Goal: Contribute content: Contribute content

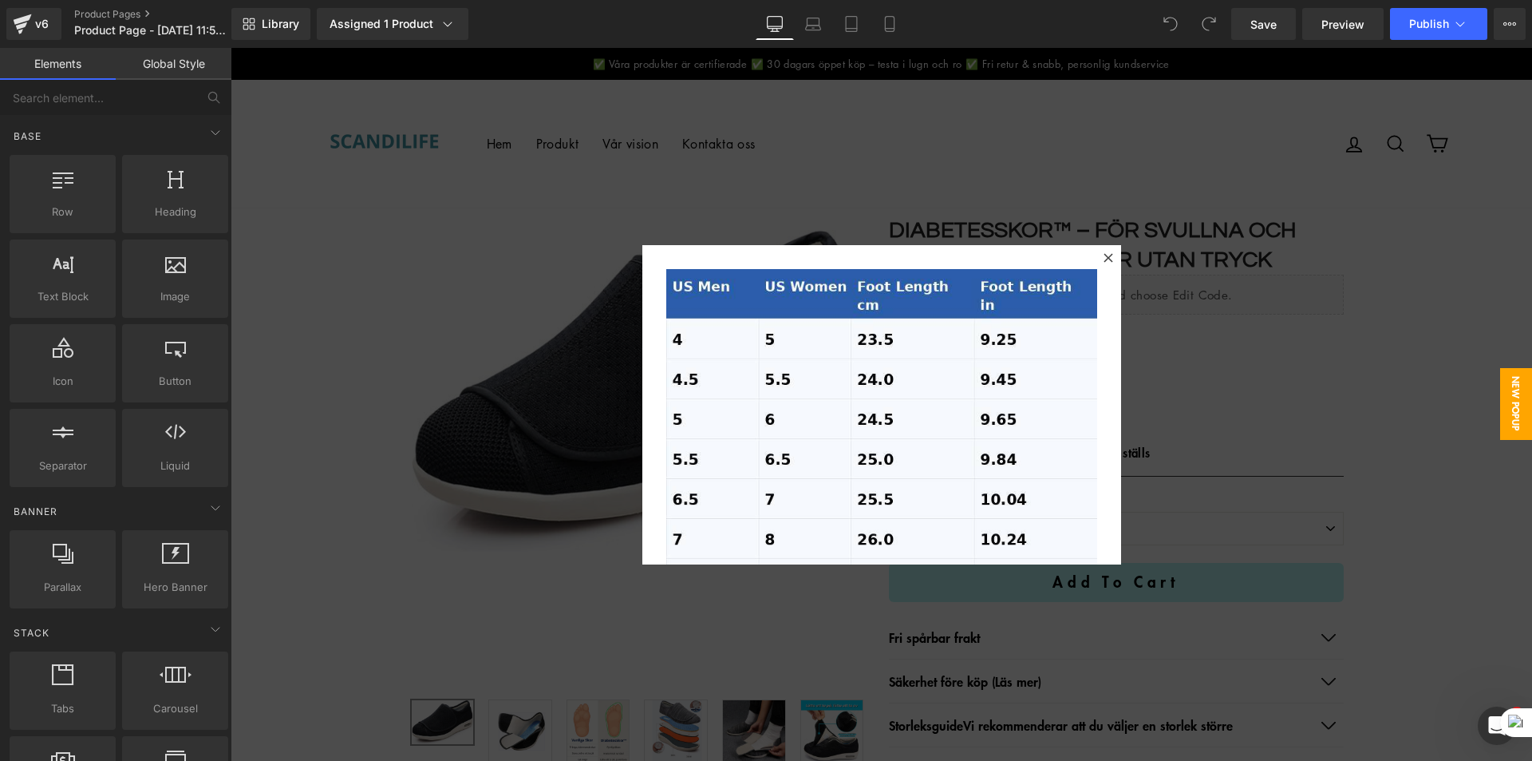
click at [1104, 257] on icon at bounding box center [1108, 257] width 9 height 9
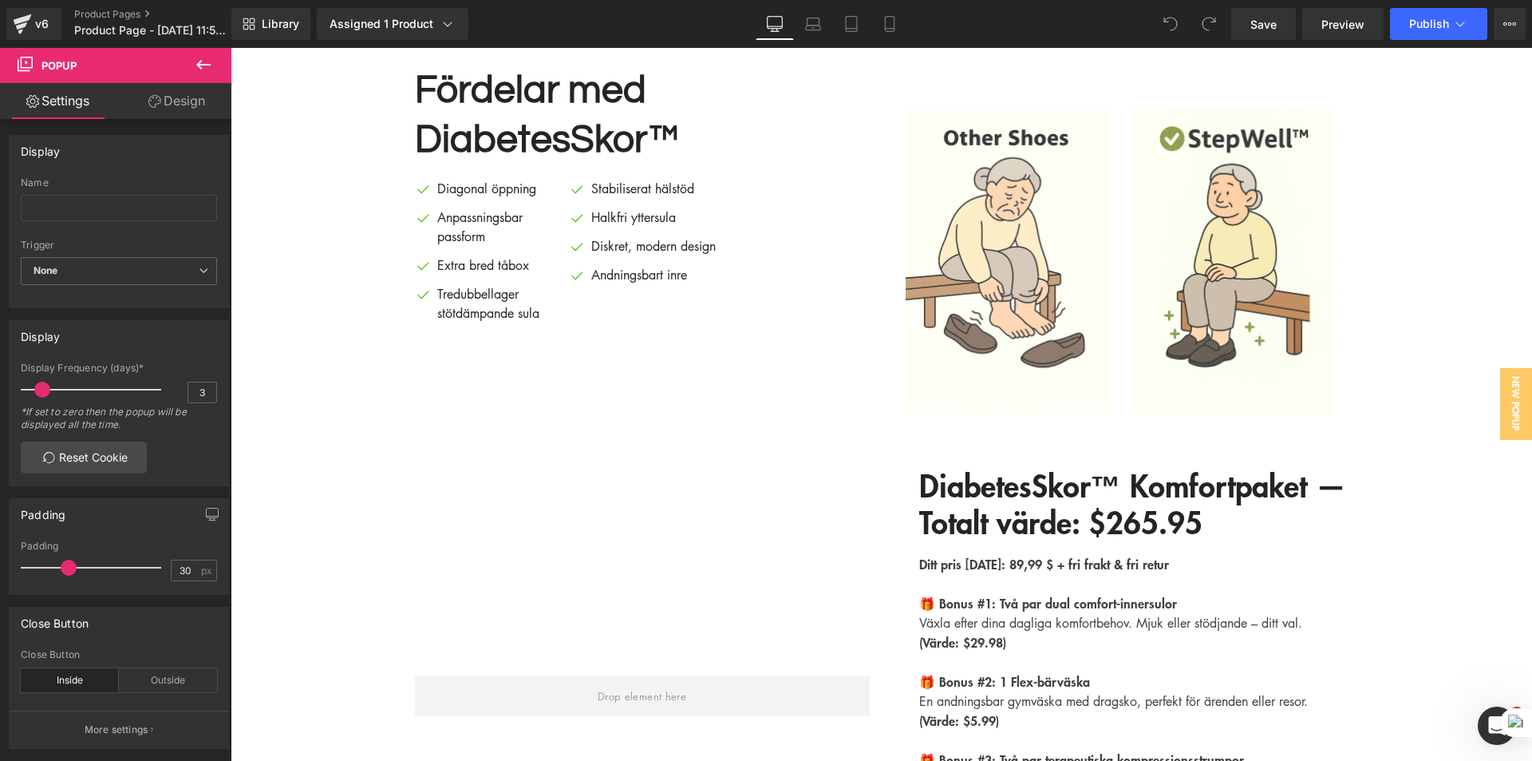
scroll to position [3751, 0]
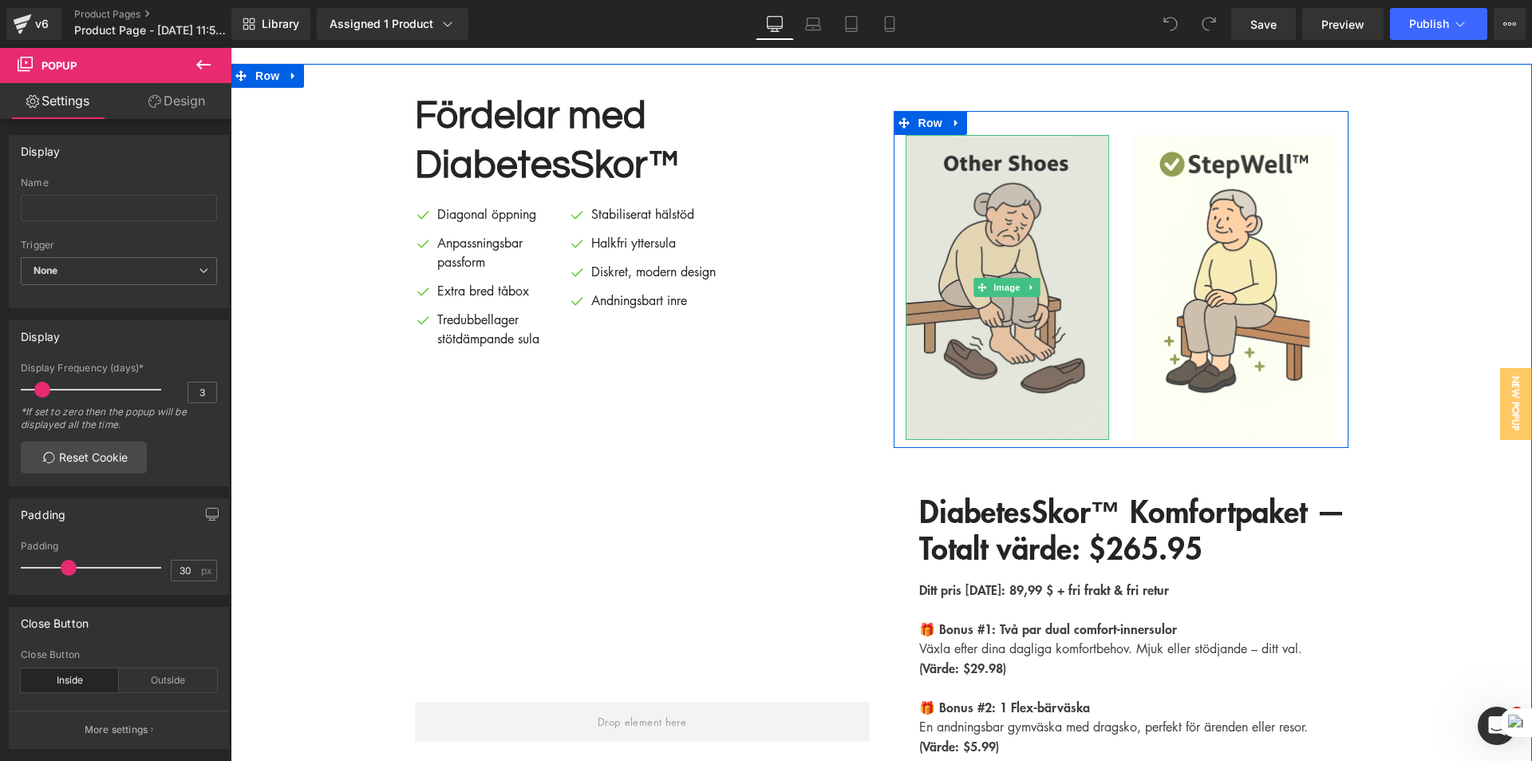
click at [1014, 330] on img at bounding box center [1008, 288] width 204 height 306
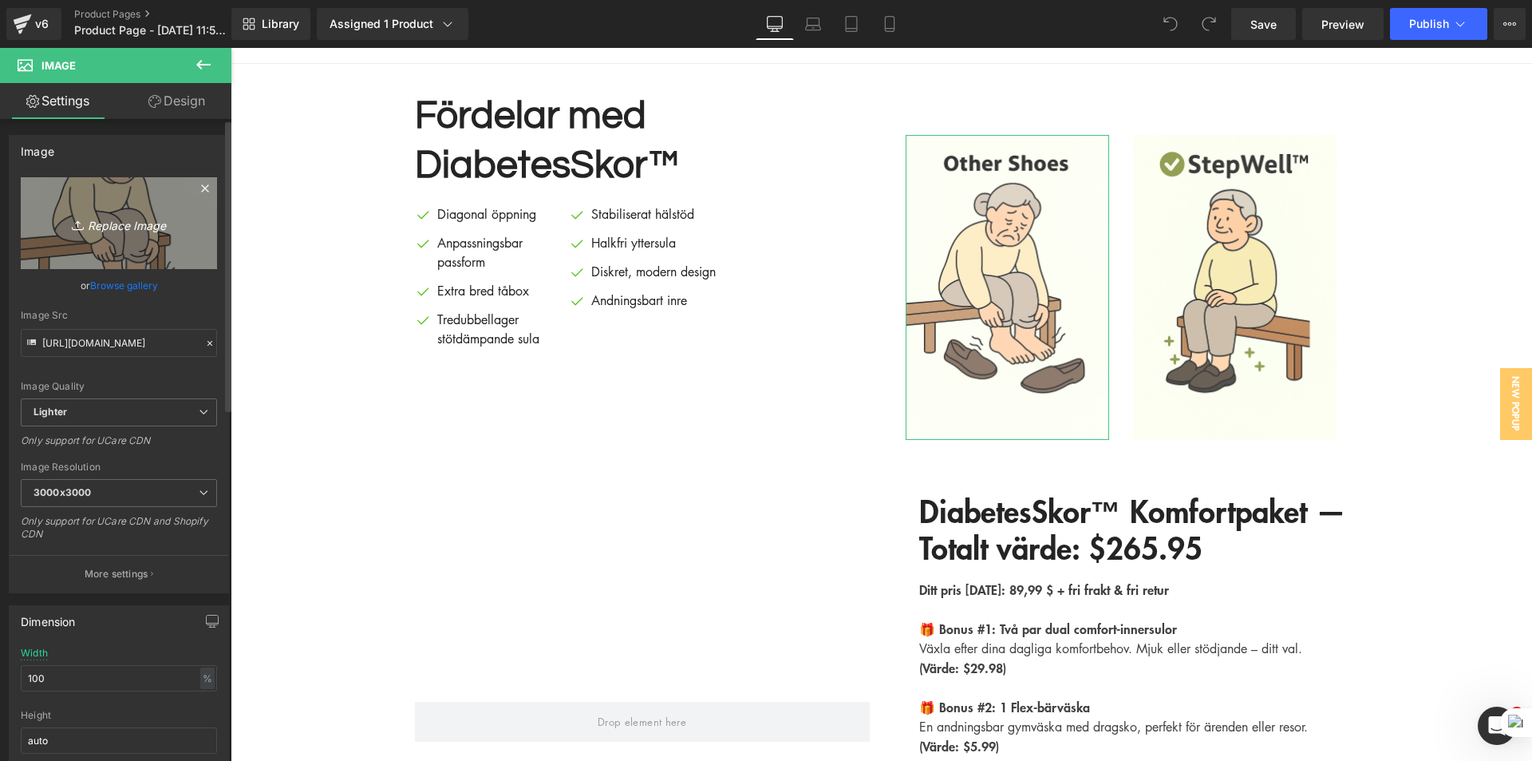
click at [99, 219] on icon "Replace Image" at bounding box center [119, 223] width 128 height 20
type input "C:\fakepath\[PERSON_NAME].png"
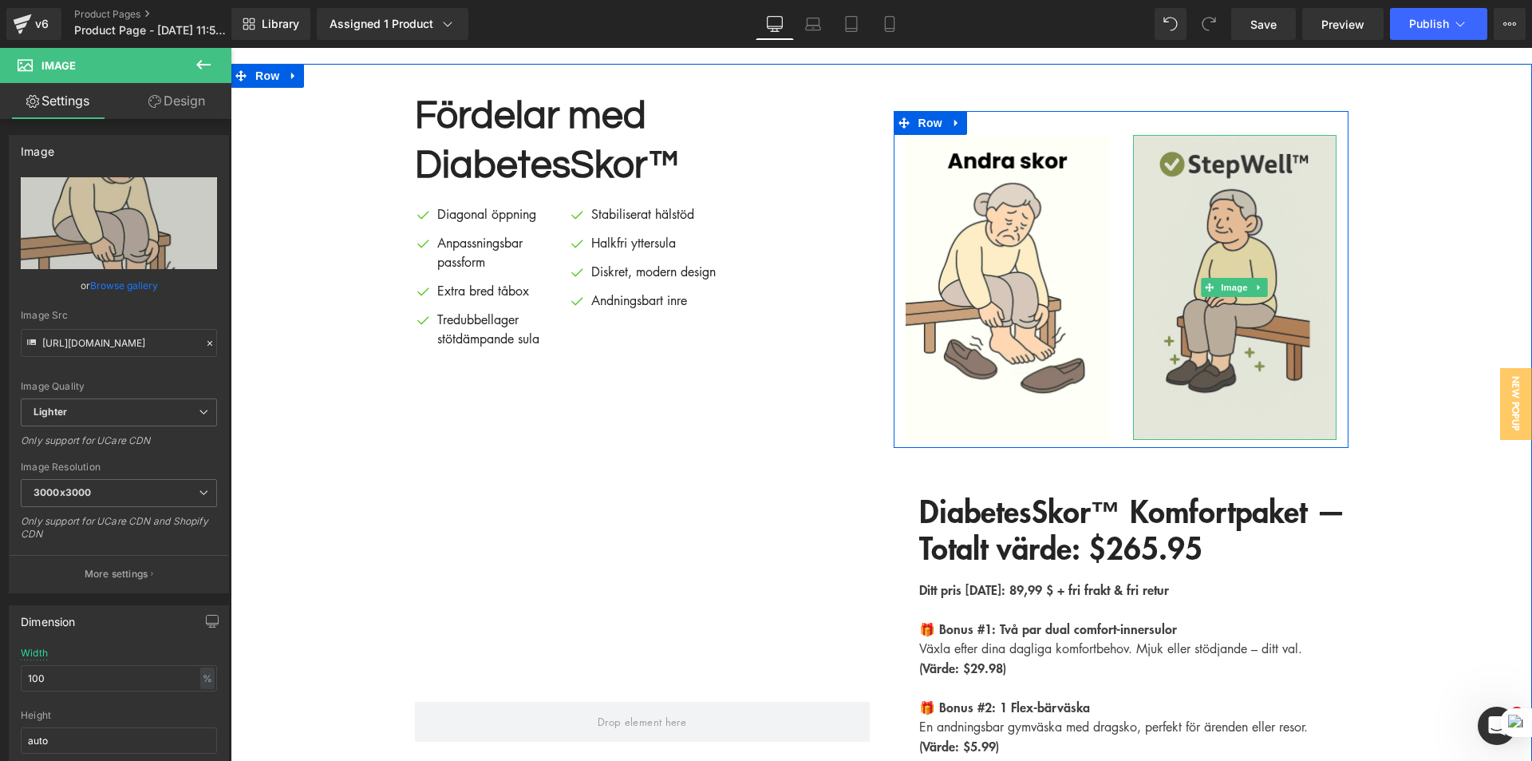
click at [1219, 276] on img at bounding box center [1235, 288] width 204 height 306
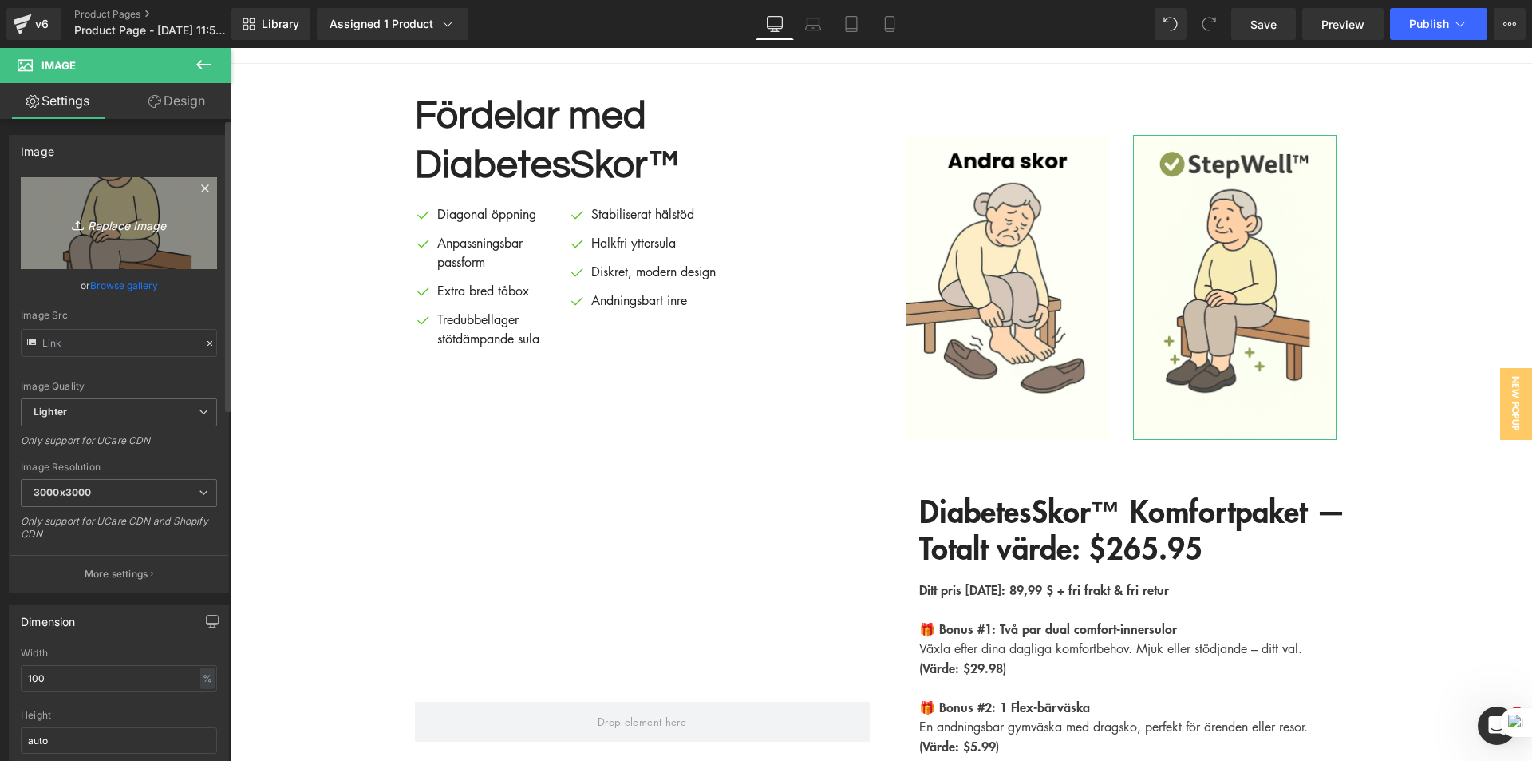
click at [113, 227] on icon "Replace Image" at bounding box center [119, 223] width 128 height 20
type input "C:\fakepath\DiabetesSkor™.png"
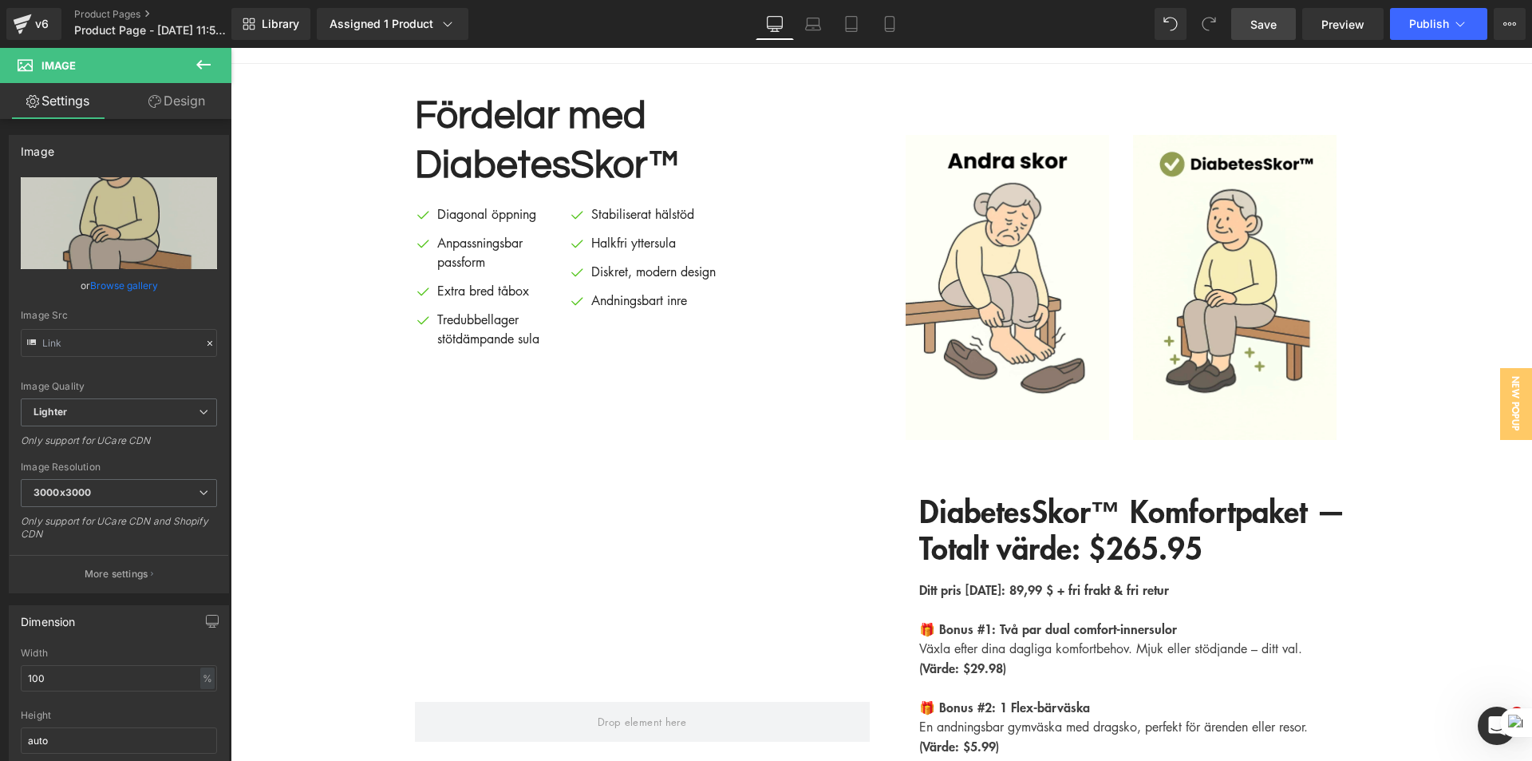
drag, startPoint x: 1261, startPoint y: 26, endPoint x: 1011, endPoint y: 211, distance: 310.9
click at [1261, 26] on span "Save" at bounding box center [1264, 24] width 26 height 17
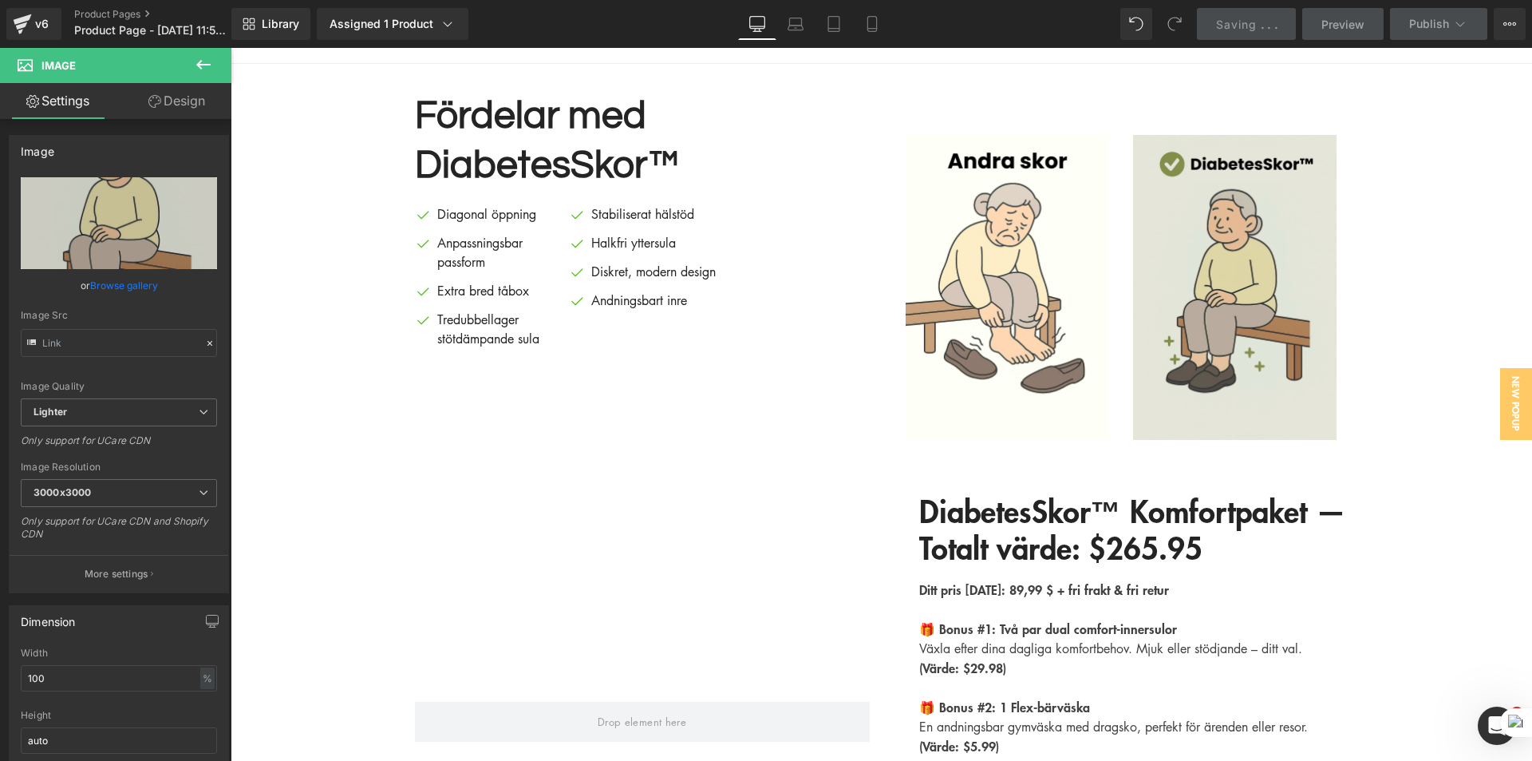
scroll to position [4709, 0]
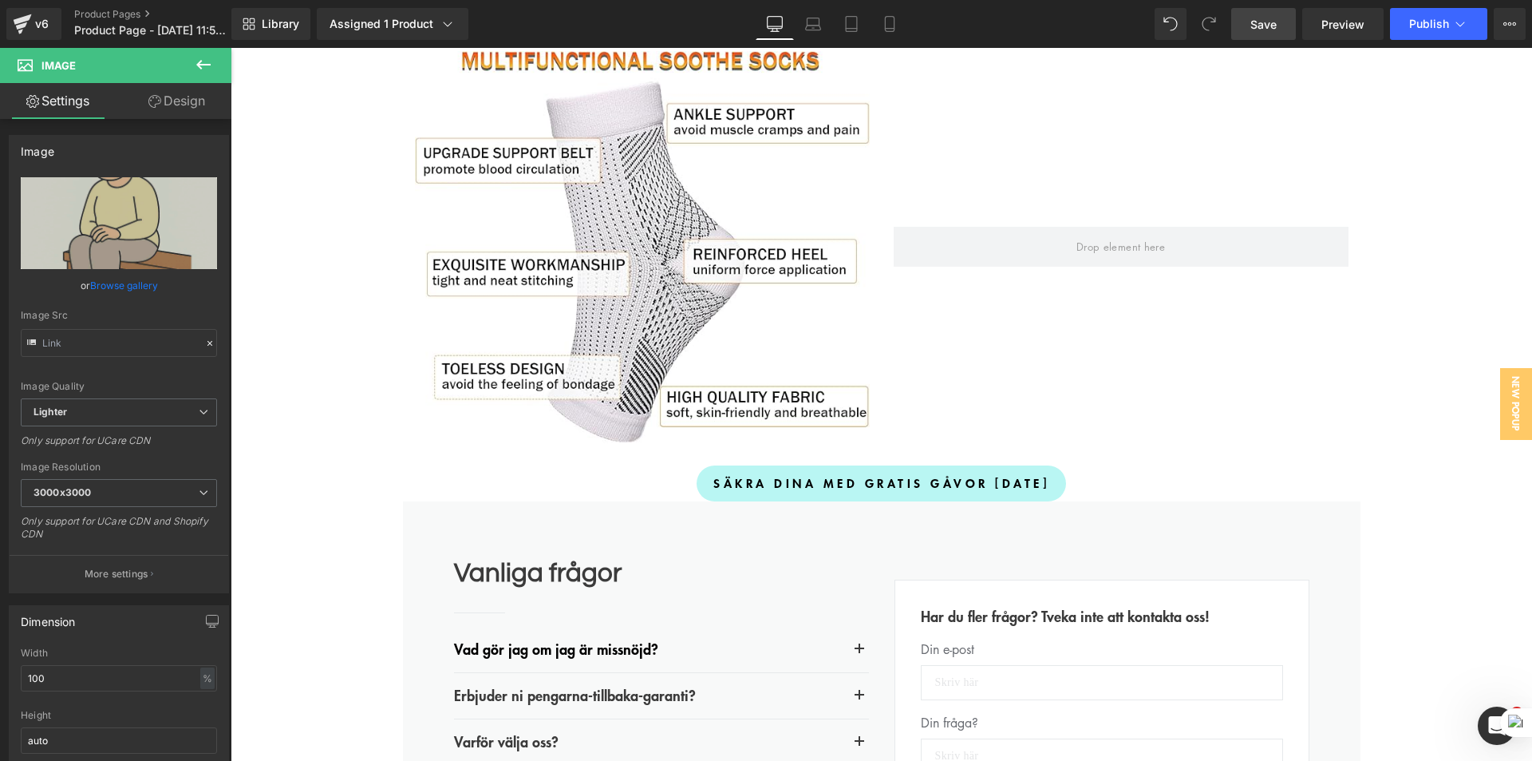
click at [1248, 20] on link "Save" at bounding box center [1263, 24] width 65 height 32
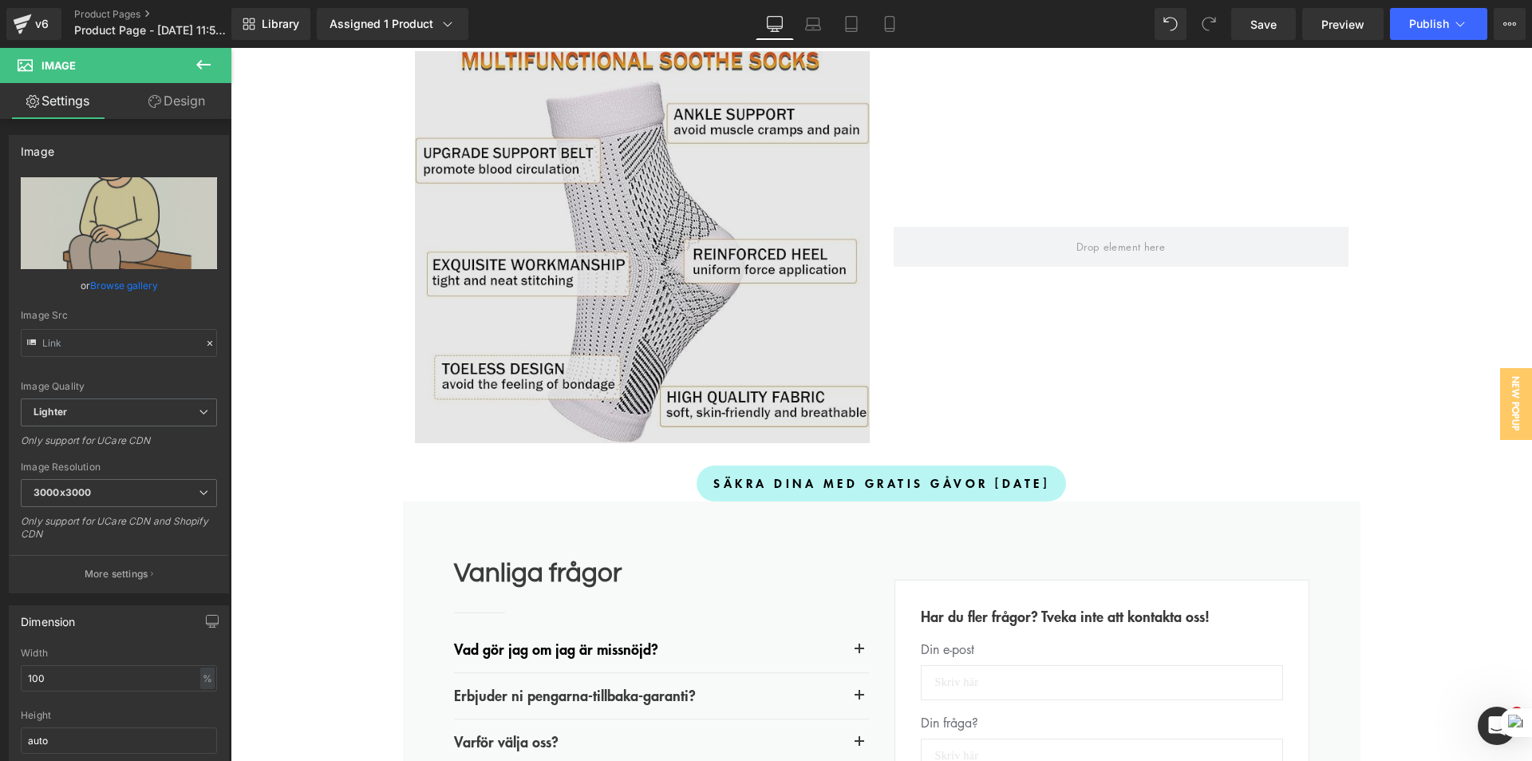
click at [587, 313] on img at bounding box center [642, 246] width 455 height 391
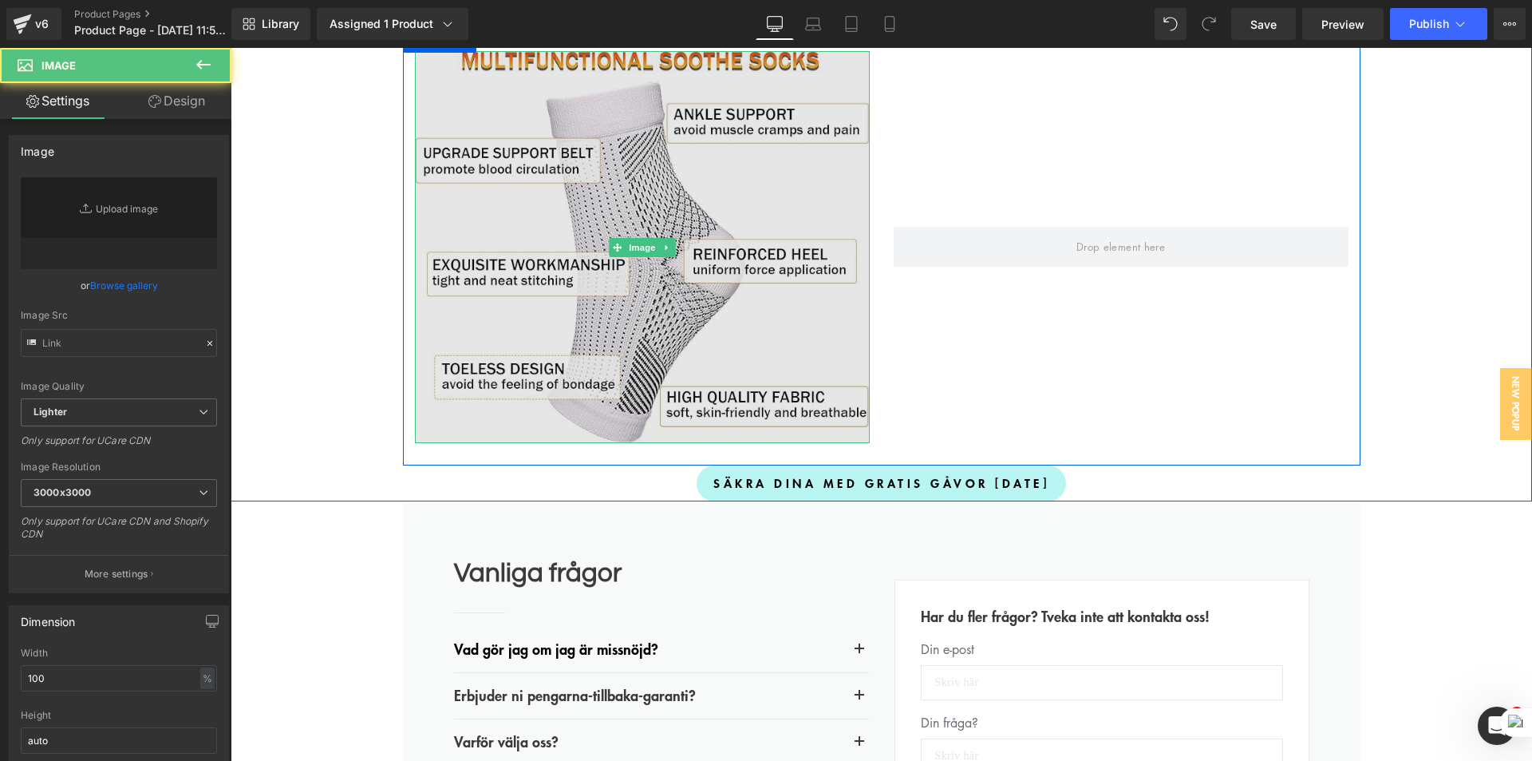
click at [592, 310] on img at bounding box center [642, 246] width 455 height 391
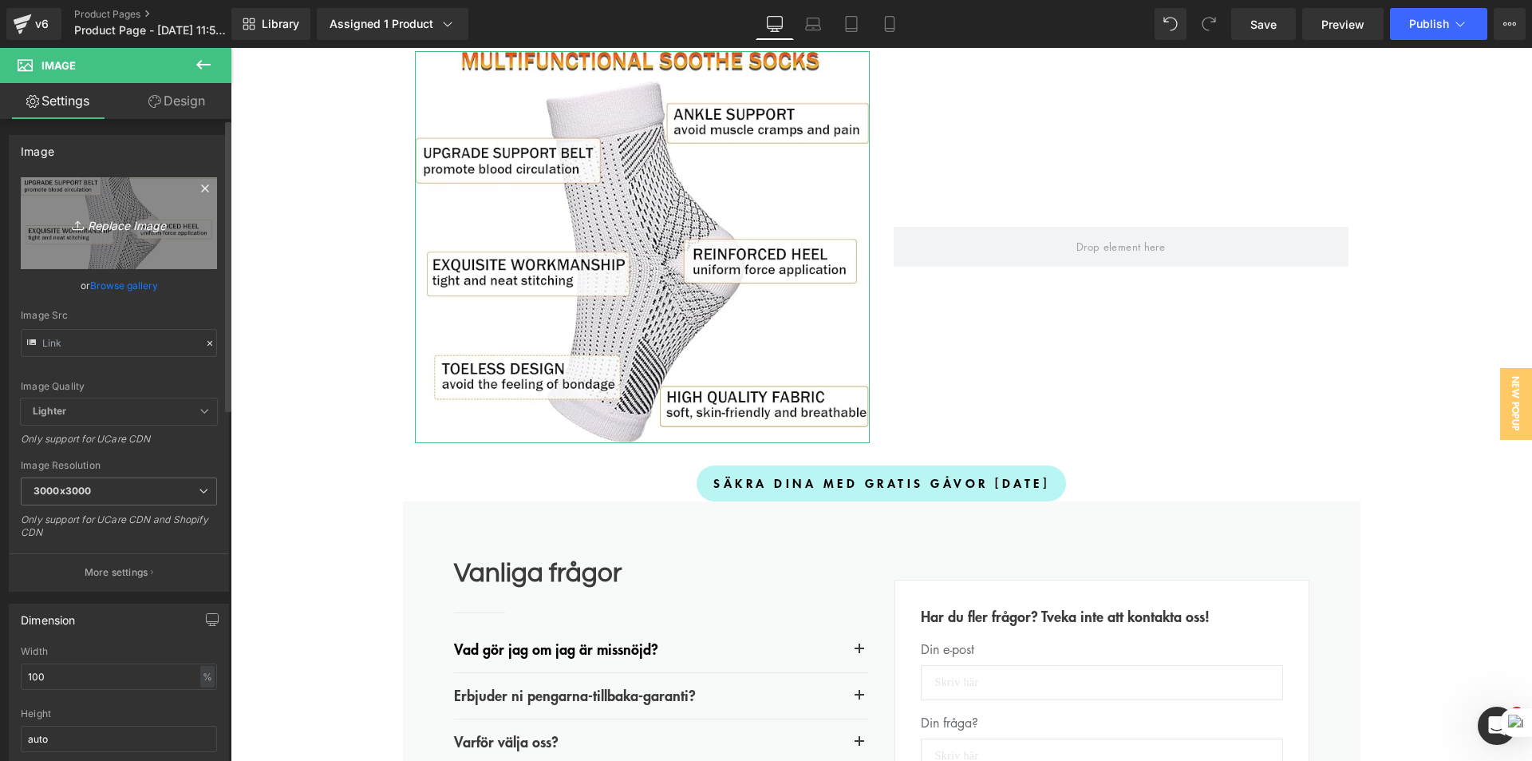
drag, startPoint x: 121, startPoint y: 226, endPoint x: 53, endPoint y: 235, distance: 68.5
click at [121, 226] on icon "Replace Image" at bounding box center [119, 223] width 128 height 20
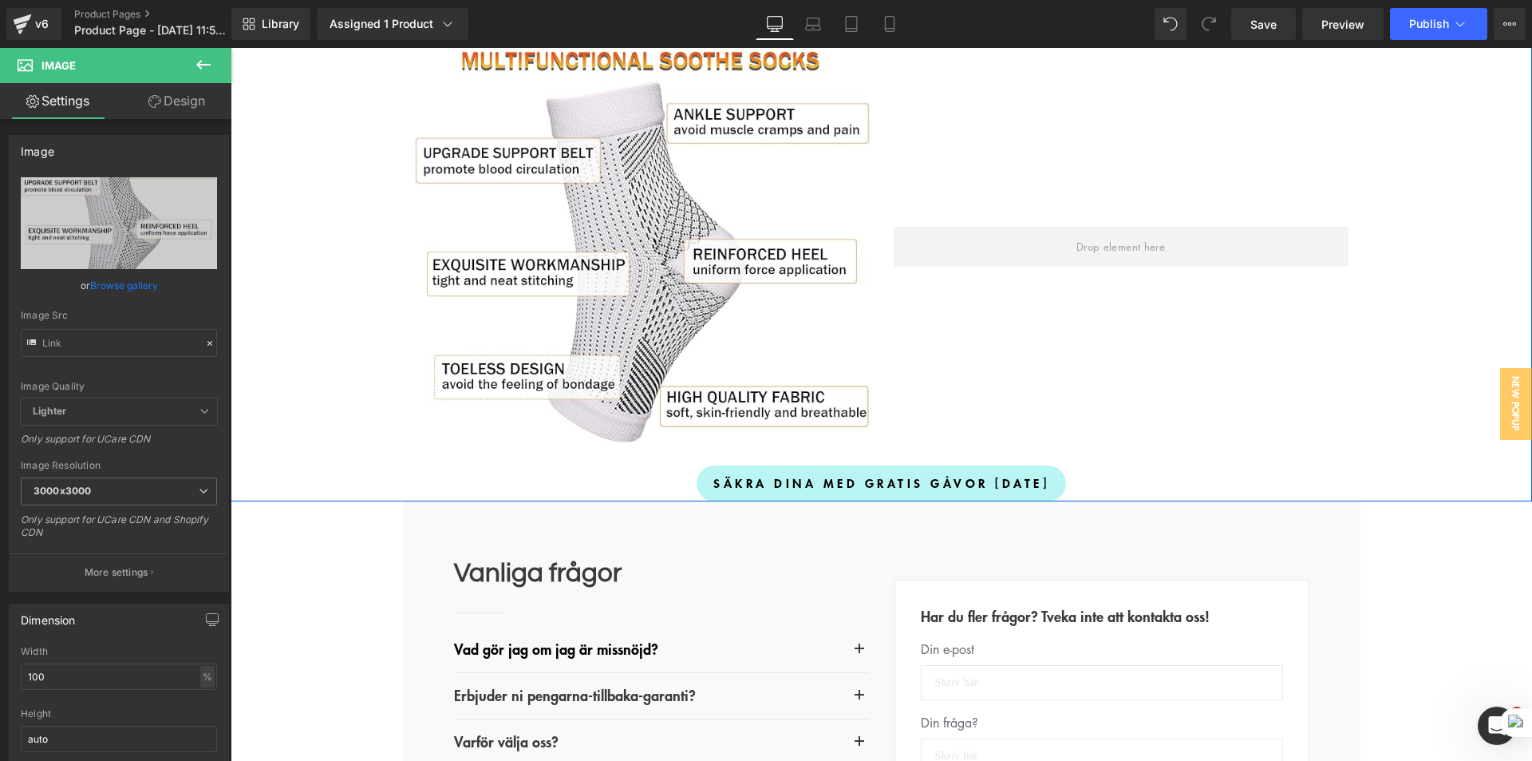
type input "C:\fakepath\Multifunktionella Soothe-strumpor.png"
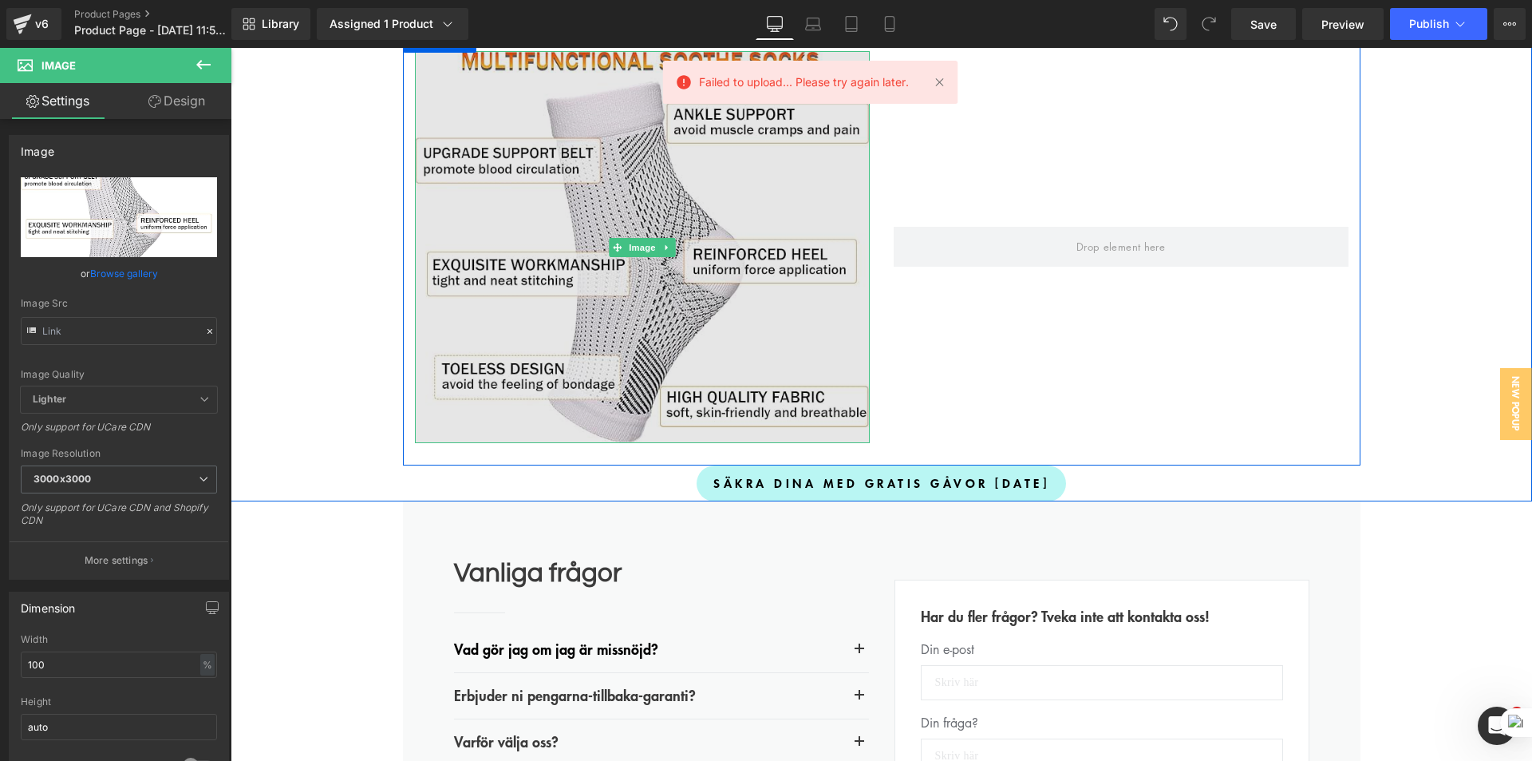
click at [611, 247] on img at bounding box center [642, 246] width 455 height 391
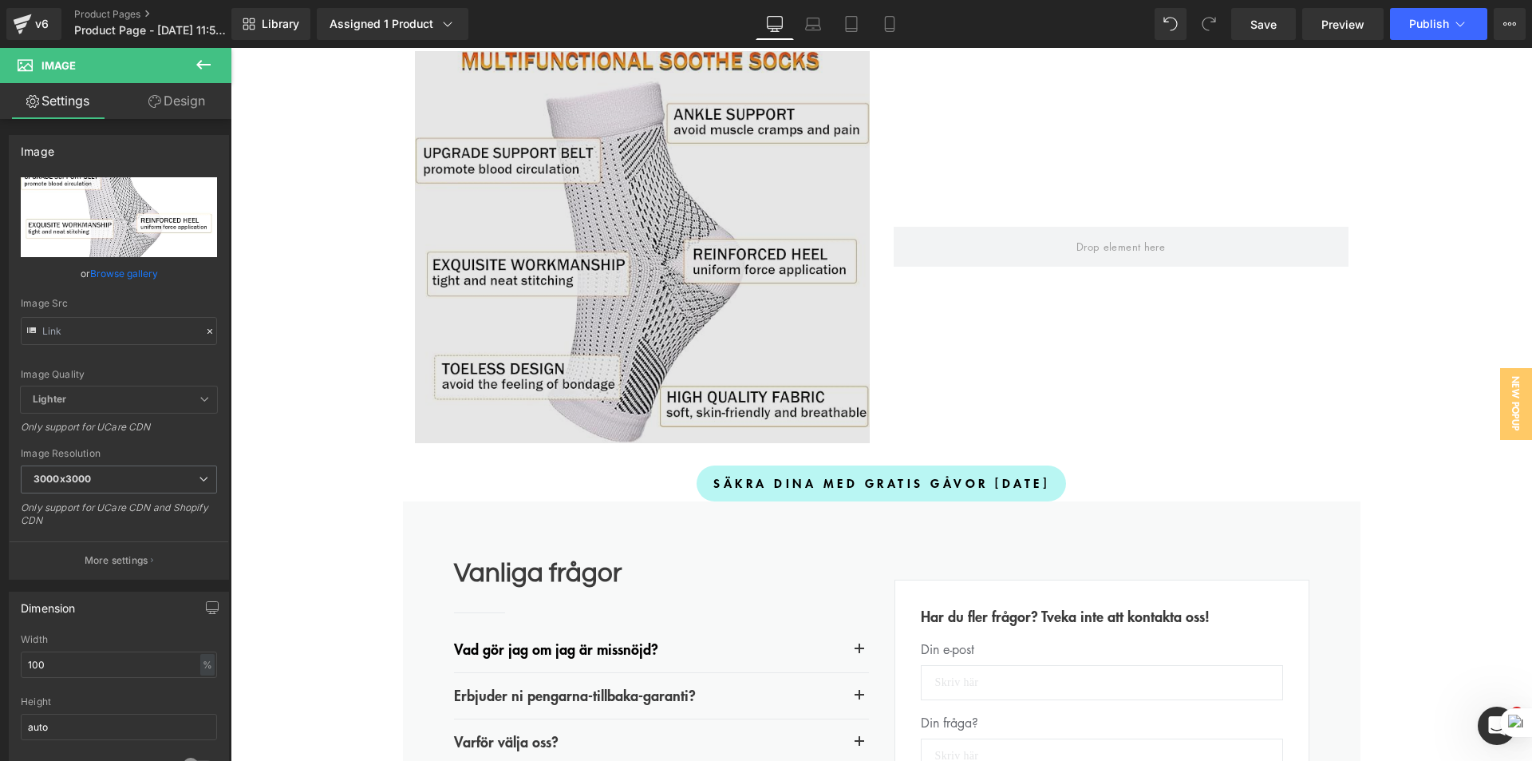
drag, startPoint x: 549, startPoint y: 283, endPoint x: 420, endPoint y: 283, distance: 129.3
click at [550, 283] on img at bounding box center [642, 246] width 455 height 391
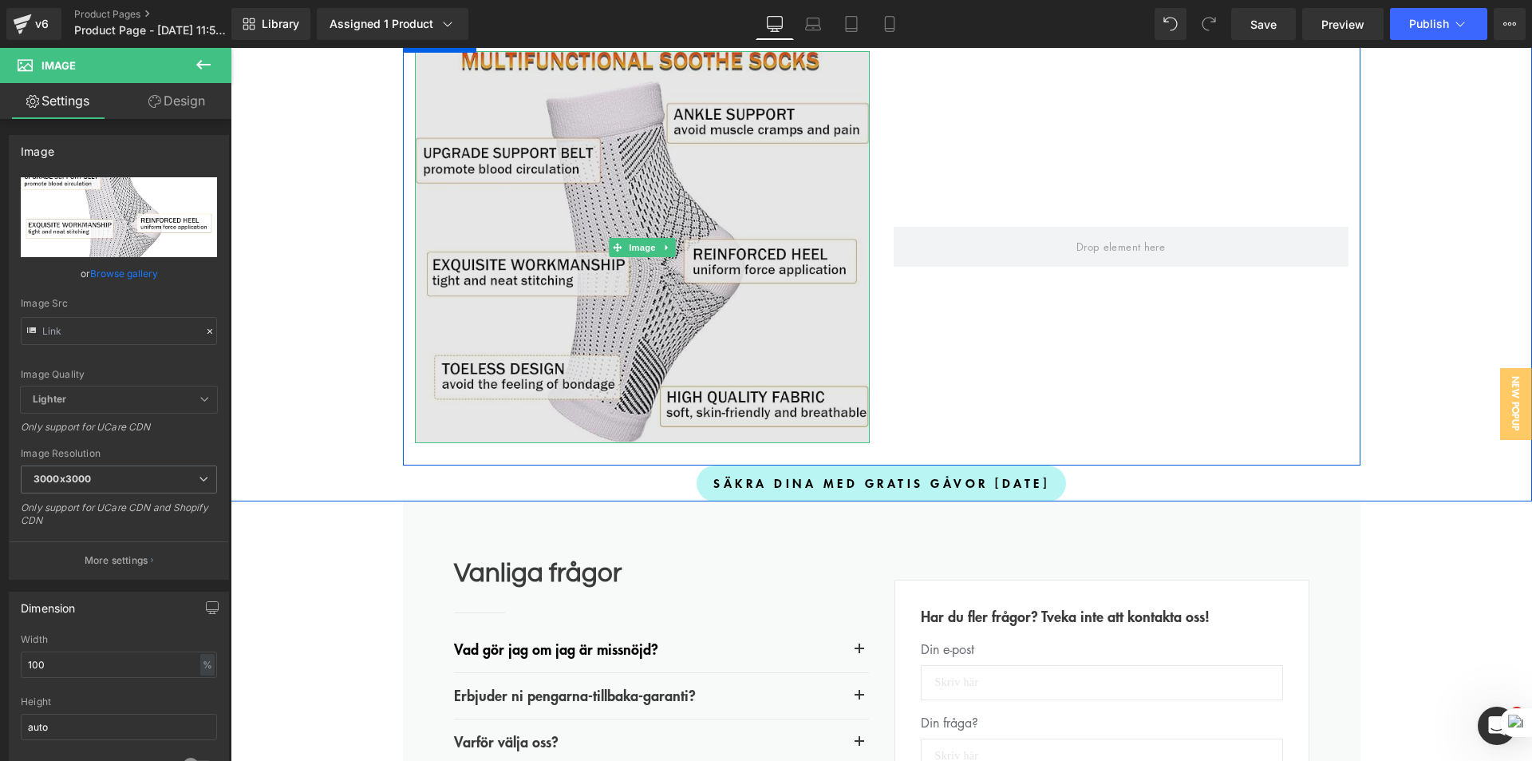
click at [496, 259] on img at bounding box center [642, 246] width 455 height 391
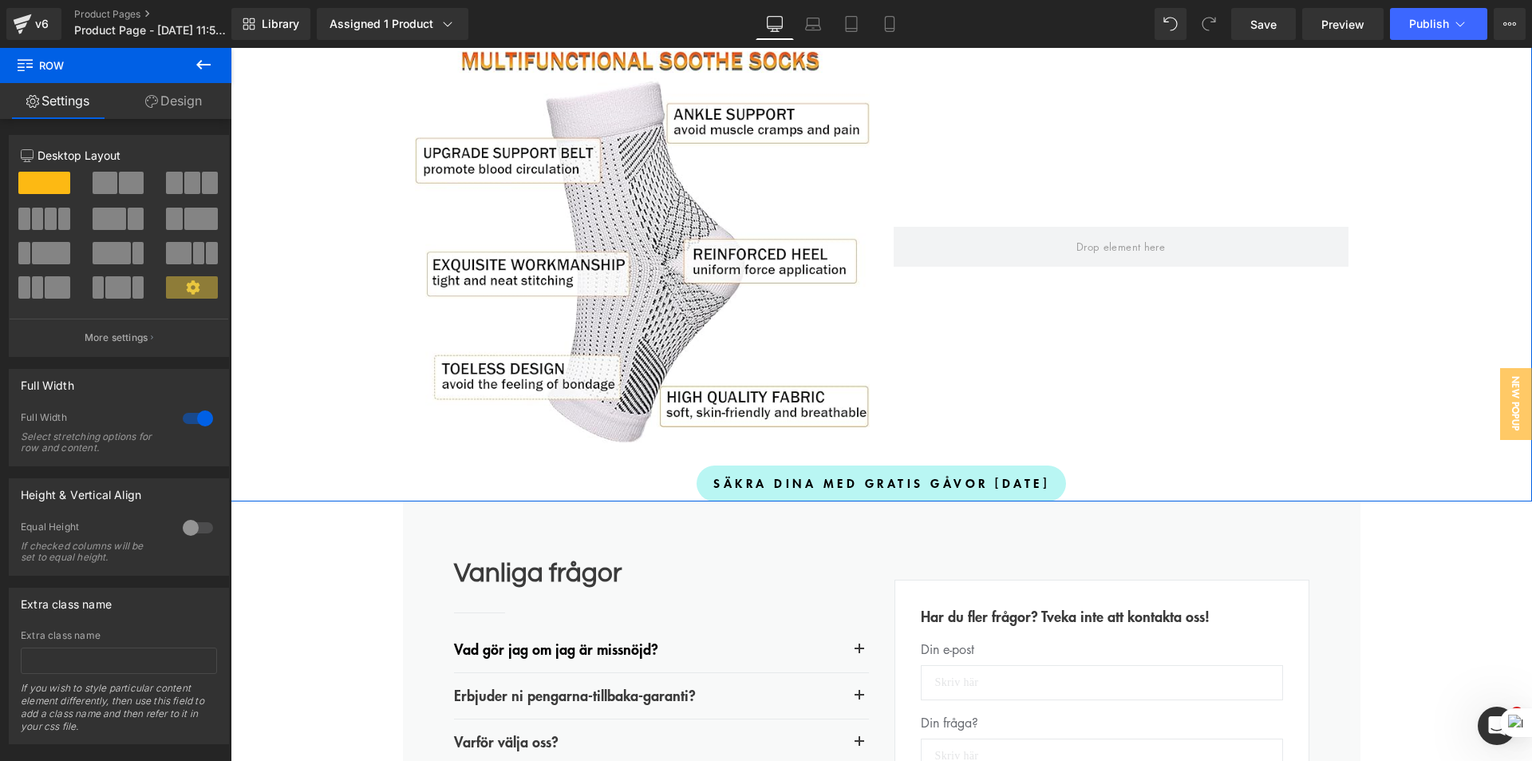
click at [141, 216] on div at bounding box center [119, 225] width 74 height 34
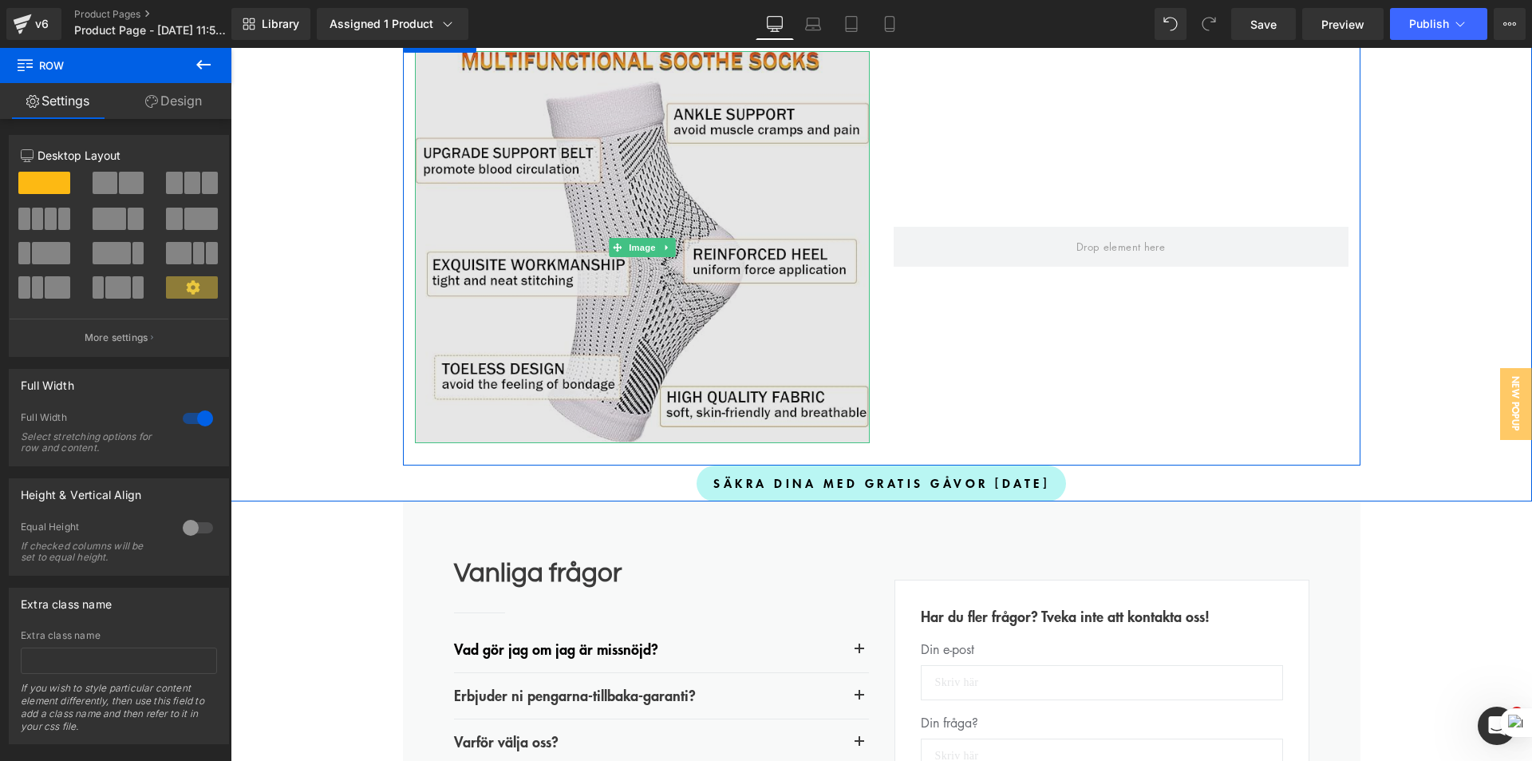
click at [546, 278] on img at bounding box center [642, 246] width 455 height 391
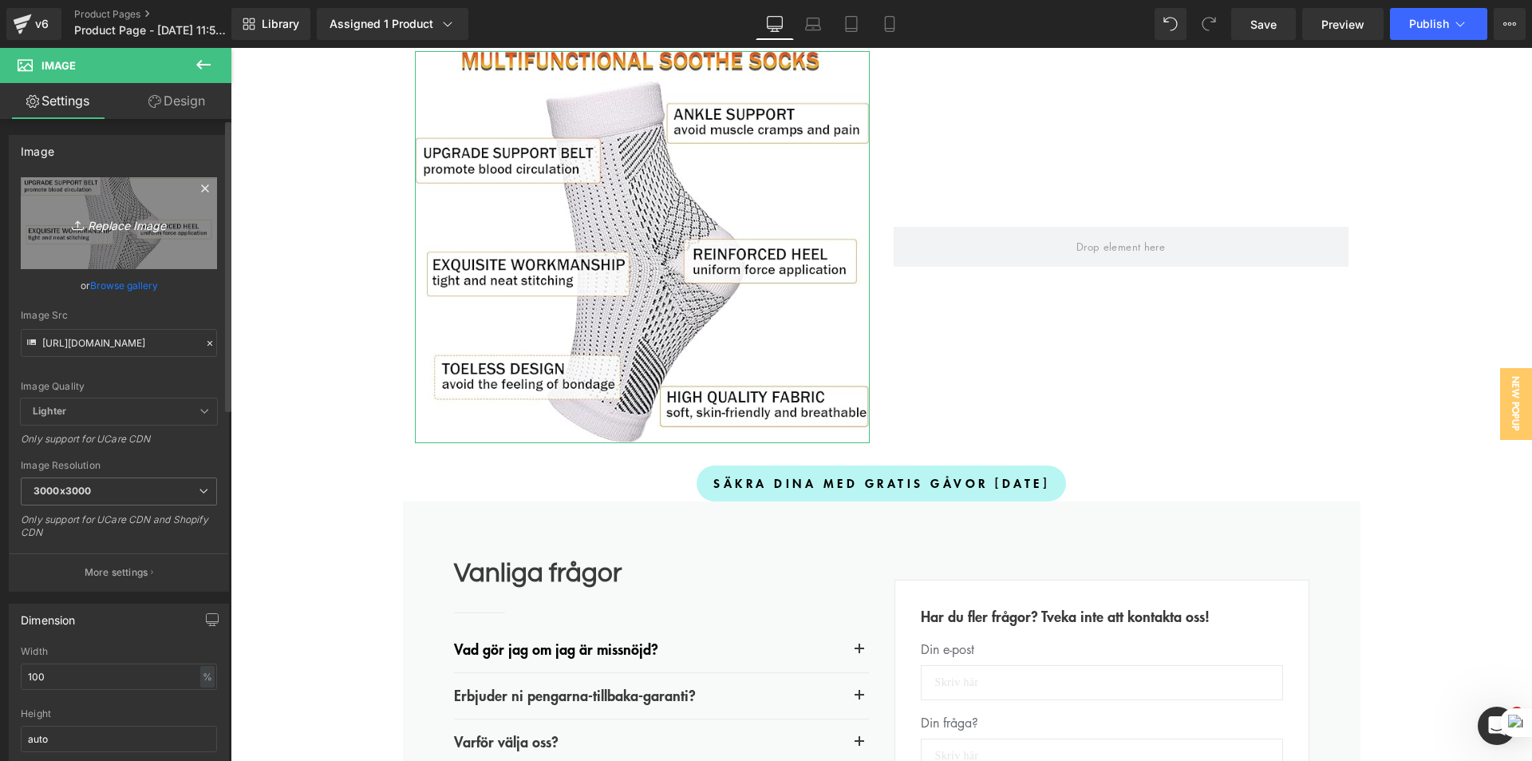
click at [125, 217] on icon "Replace Image" at bounding box center [119, 223] width 128 height 20
type input "C:\fakepath\Multifunktionella Soothe-strumpor.png"
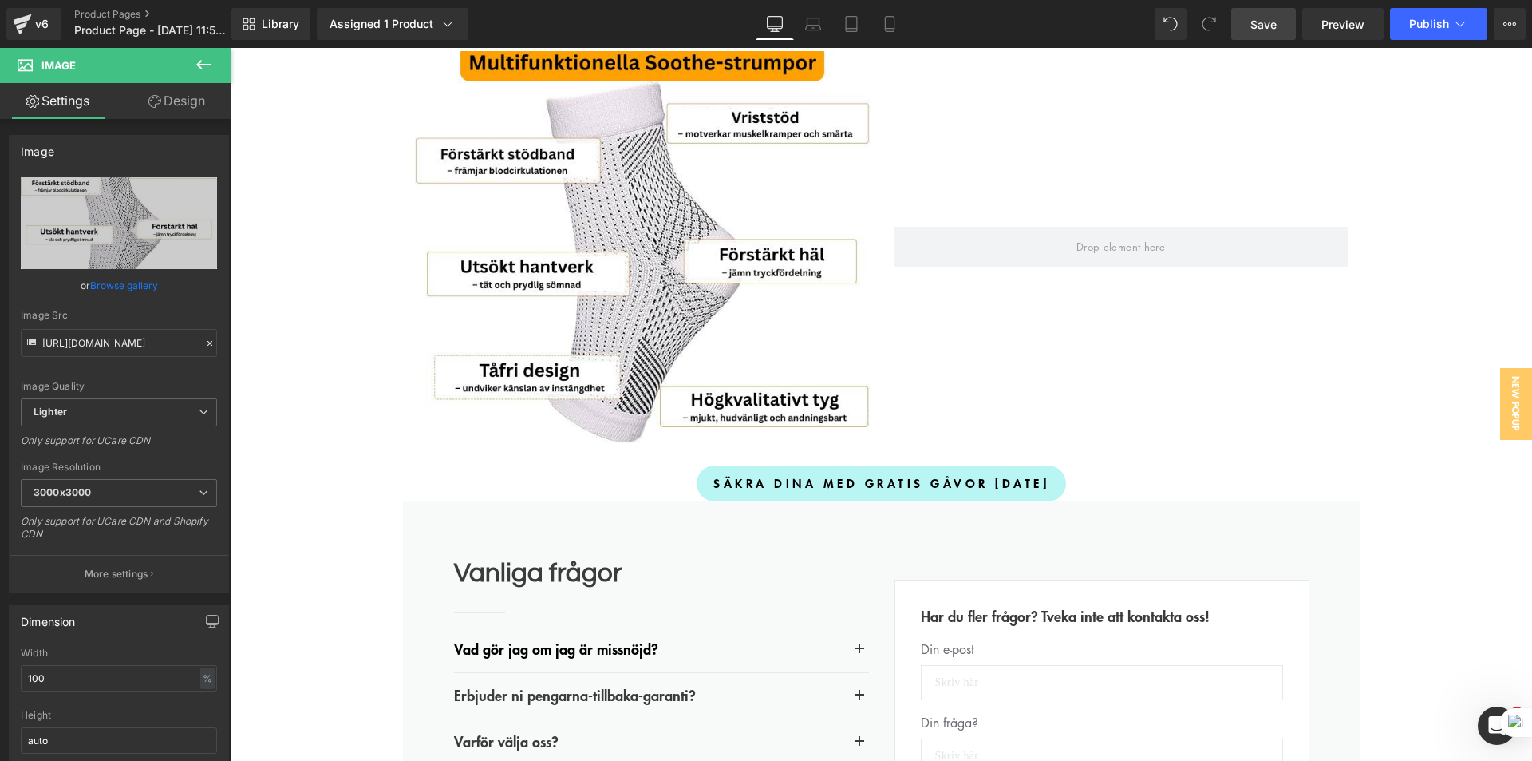
click at [1267, 24] on span "Save" at bounding box center [1264, 24] width 26 height 17
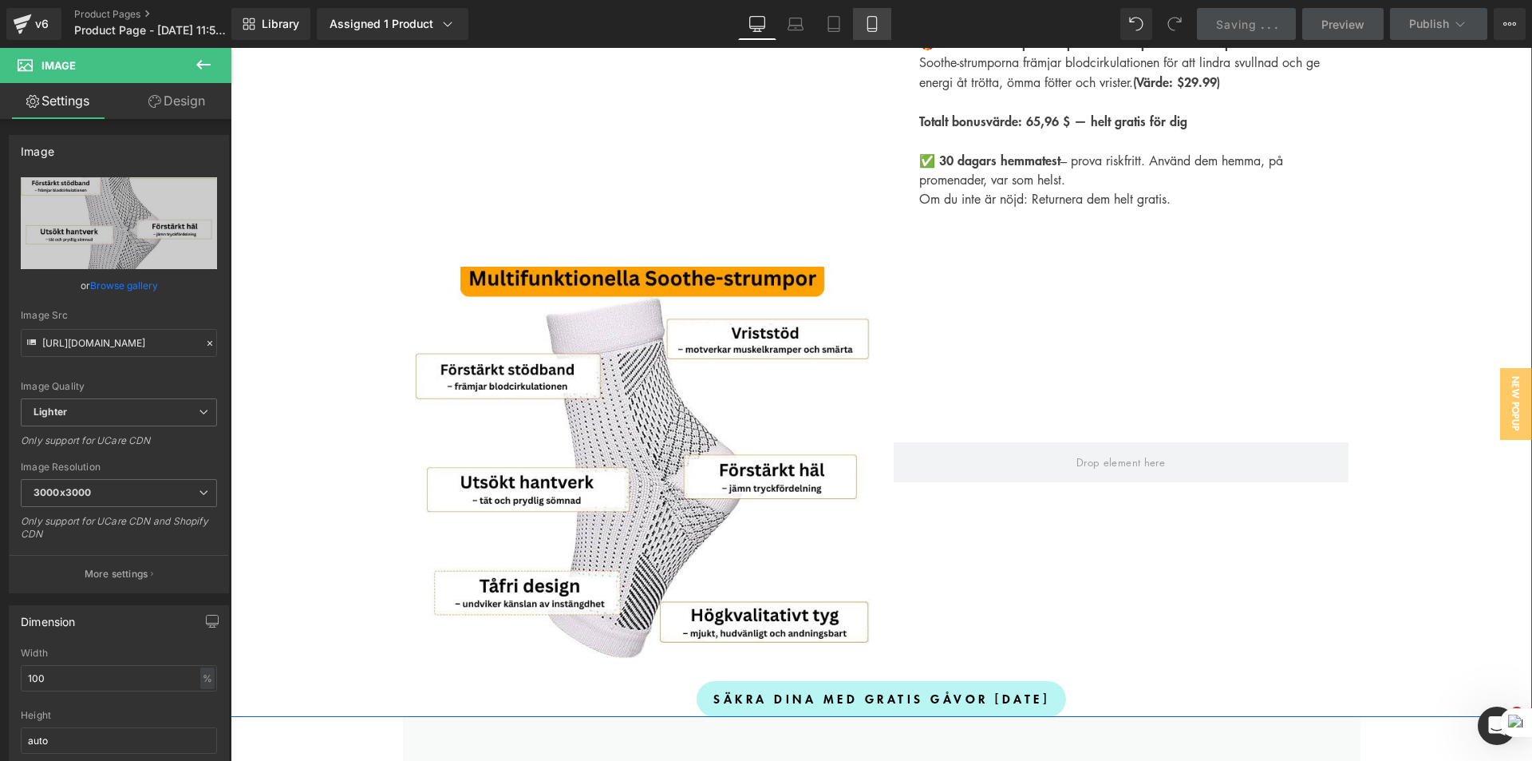
scroll to position [4390, 0]
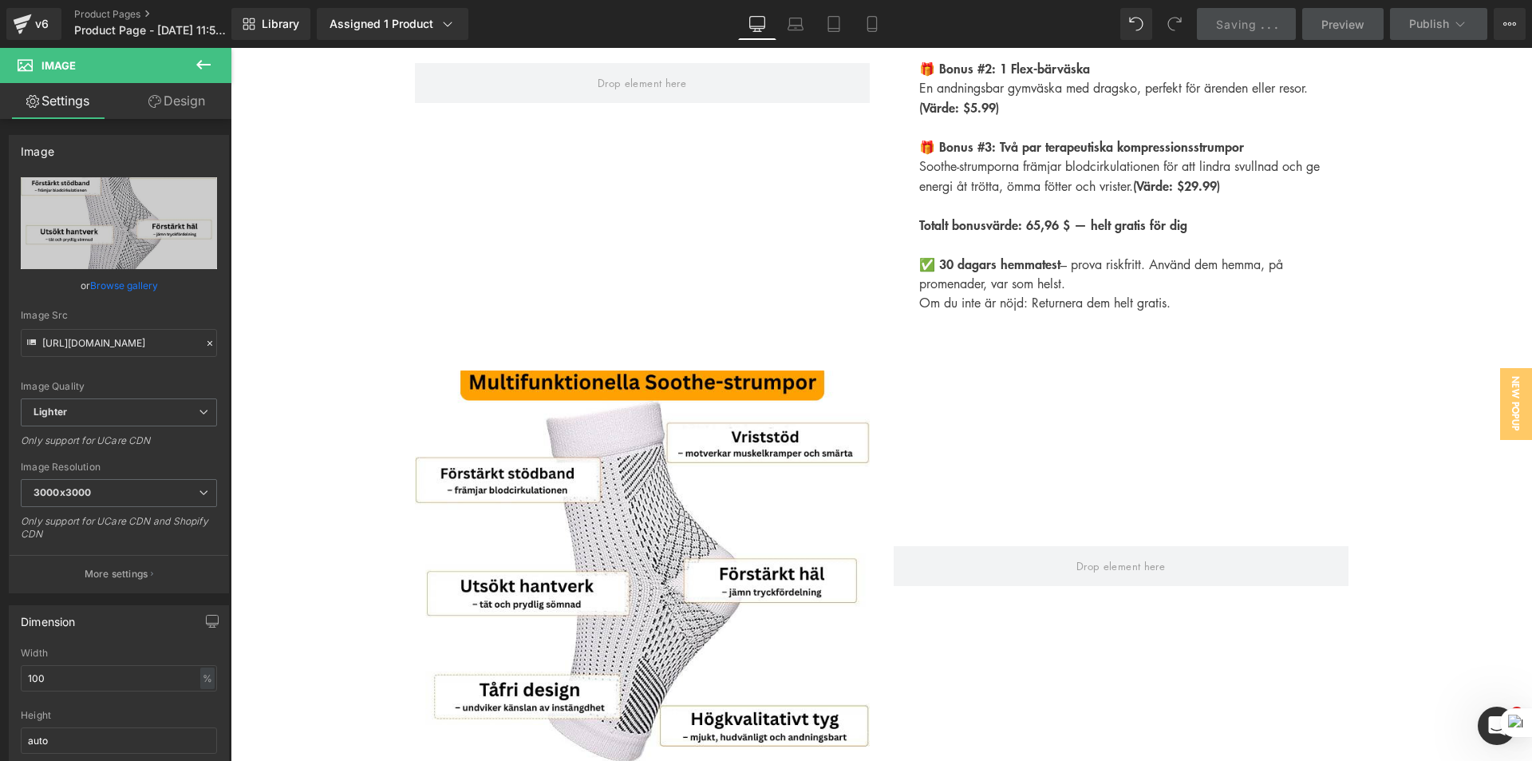
drag, startPoint x: 875, startPoint y: 19, endPoint x: 1314, endPoint y: 263, distance: 501.9
click at [875, 19] on icon at bounding box center [872, 24] width 16 height 16
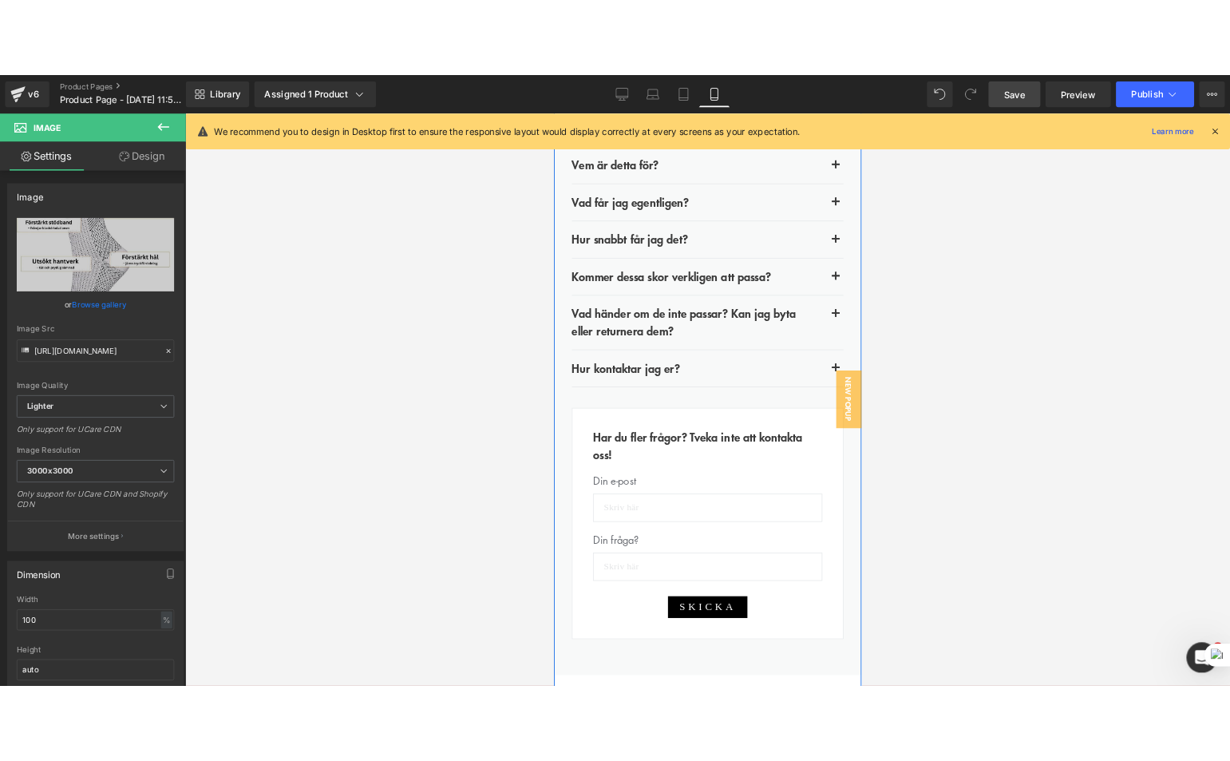
scroll to position [7821, 0]
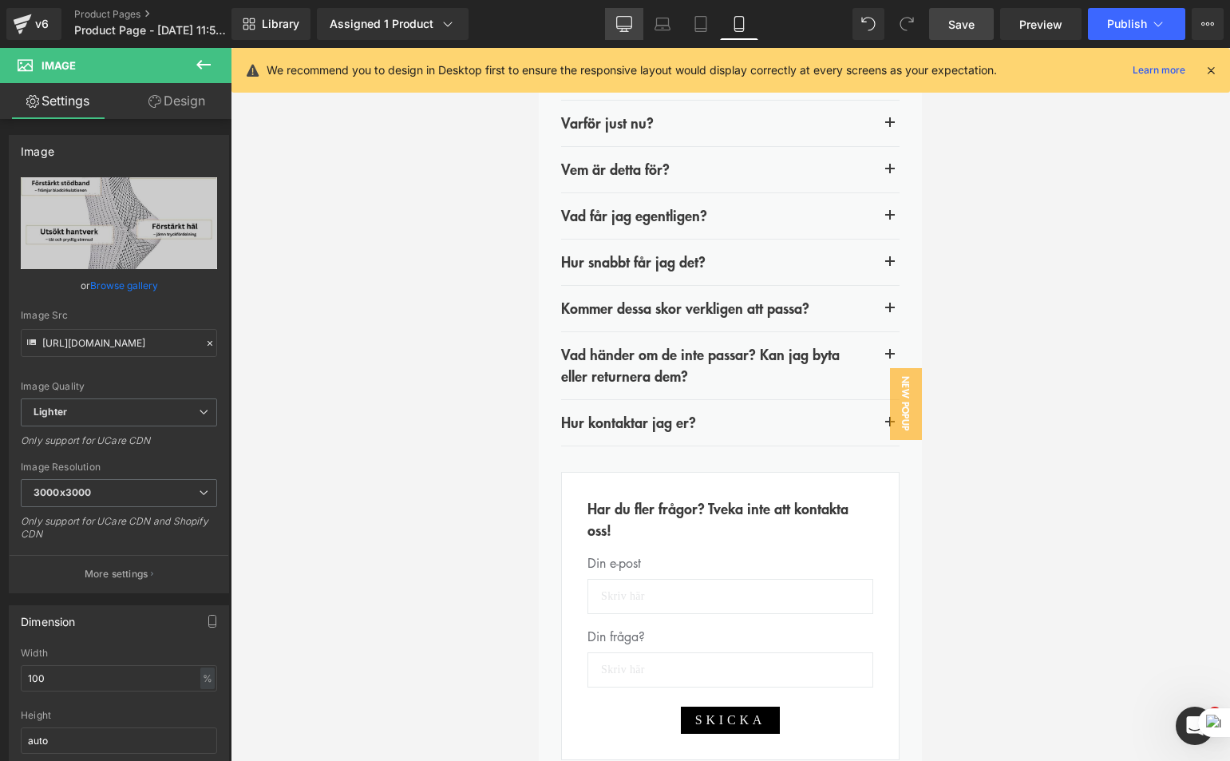
click at [620, 26] on icon at bounding box center [624, 24] width 16 height 16
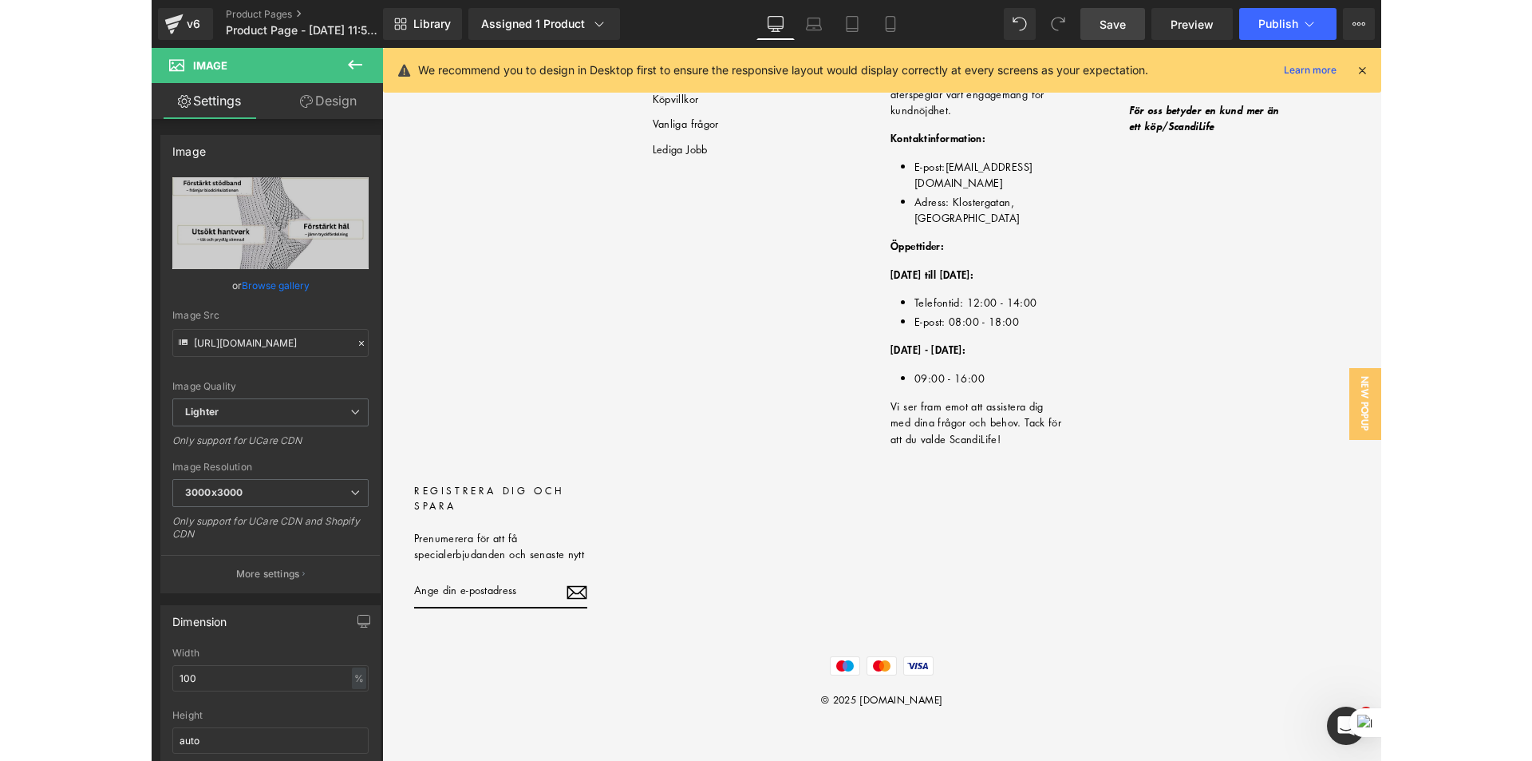
scroll to position [4540, 0]
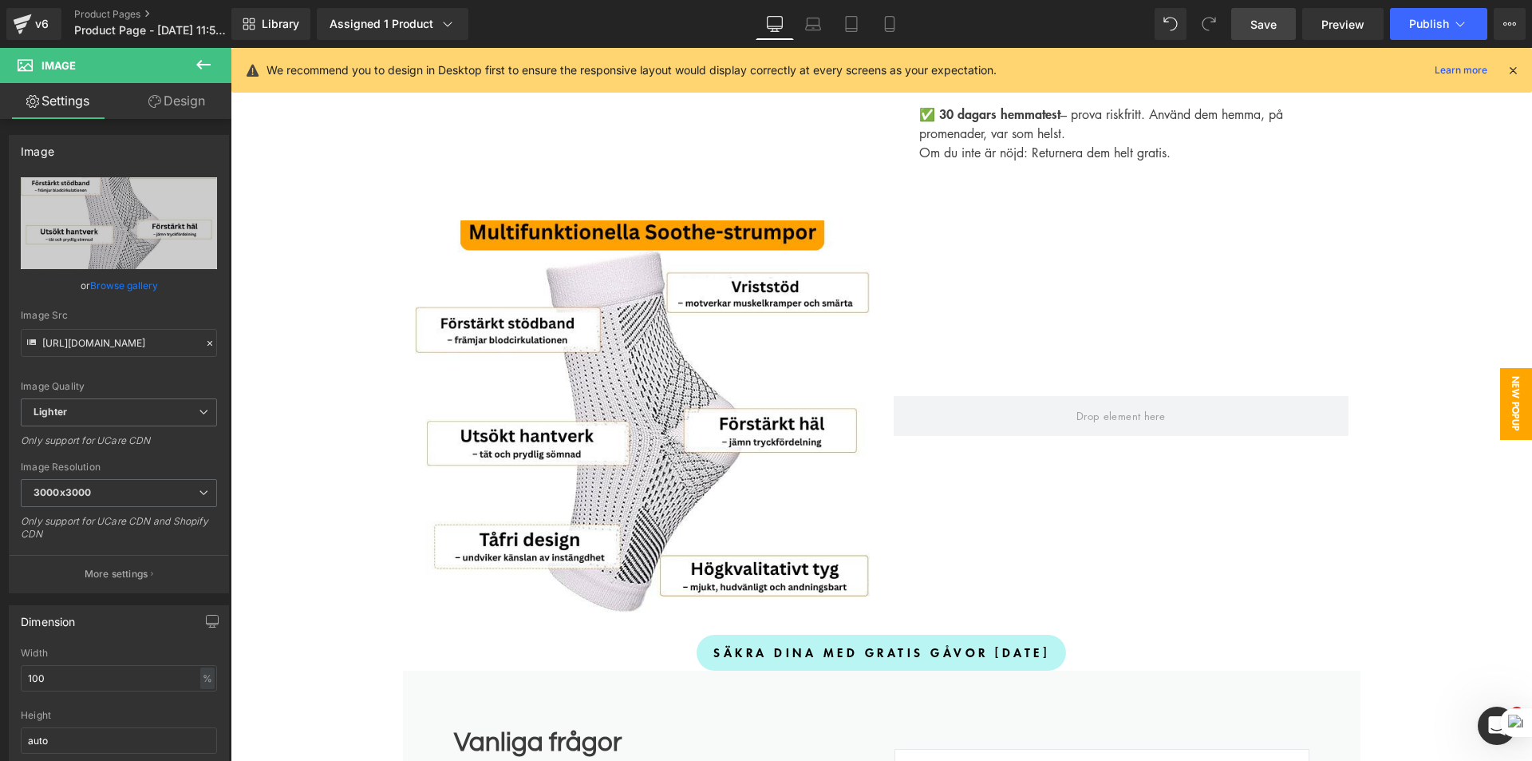
click at [1503, 404] on span "New Popup" at bounding box center [1516, 404] width 32 height 72
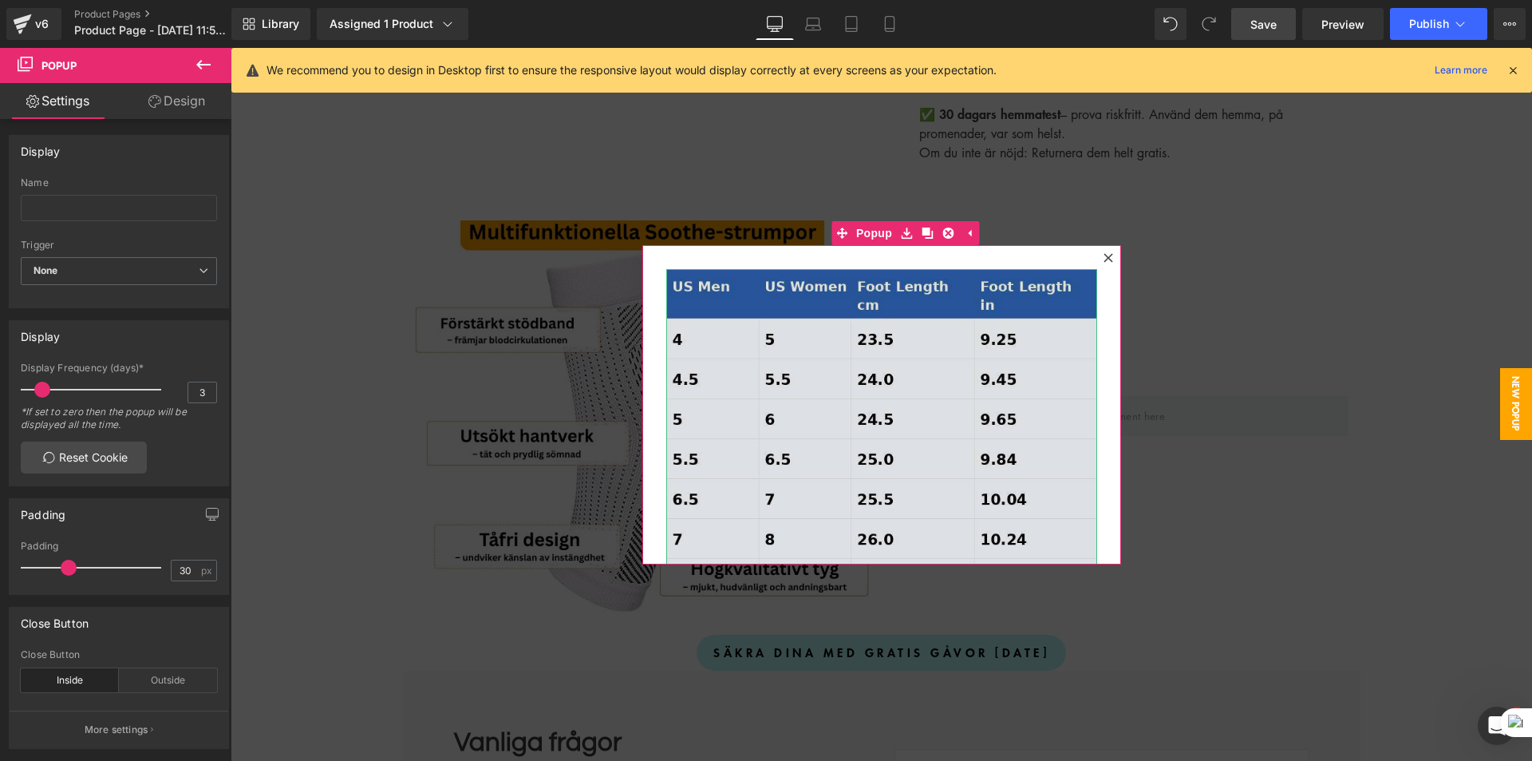
click at [788, 397] on img at bounding box center [881, 574] width 431 height 610
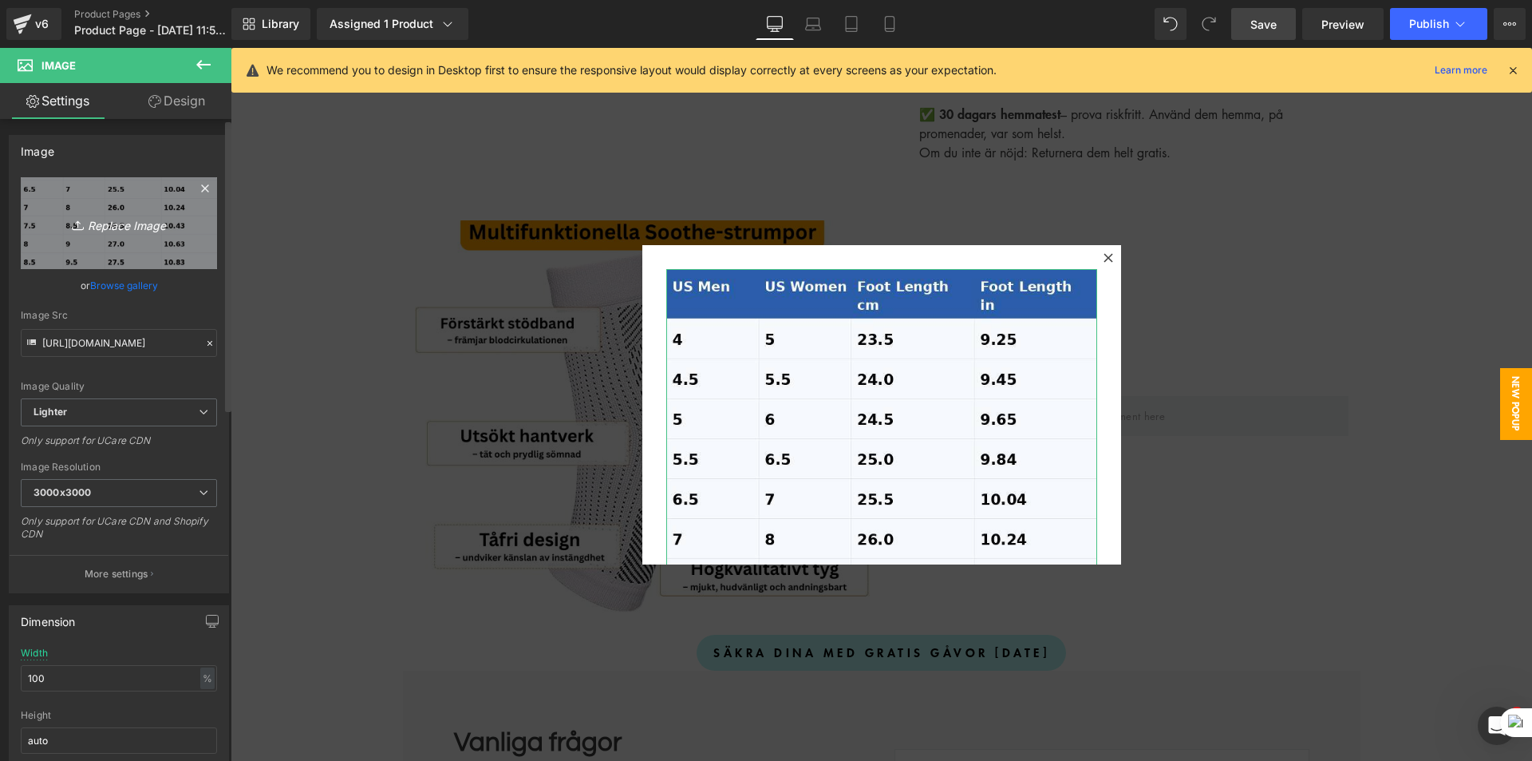
click at [115, 225] on icon "Replace Image" at bounding box center [119, 223] width 128 height 20
type input "C:\fakepath\Subheading.png"
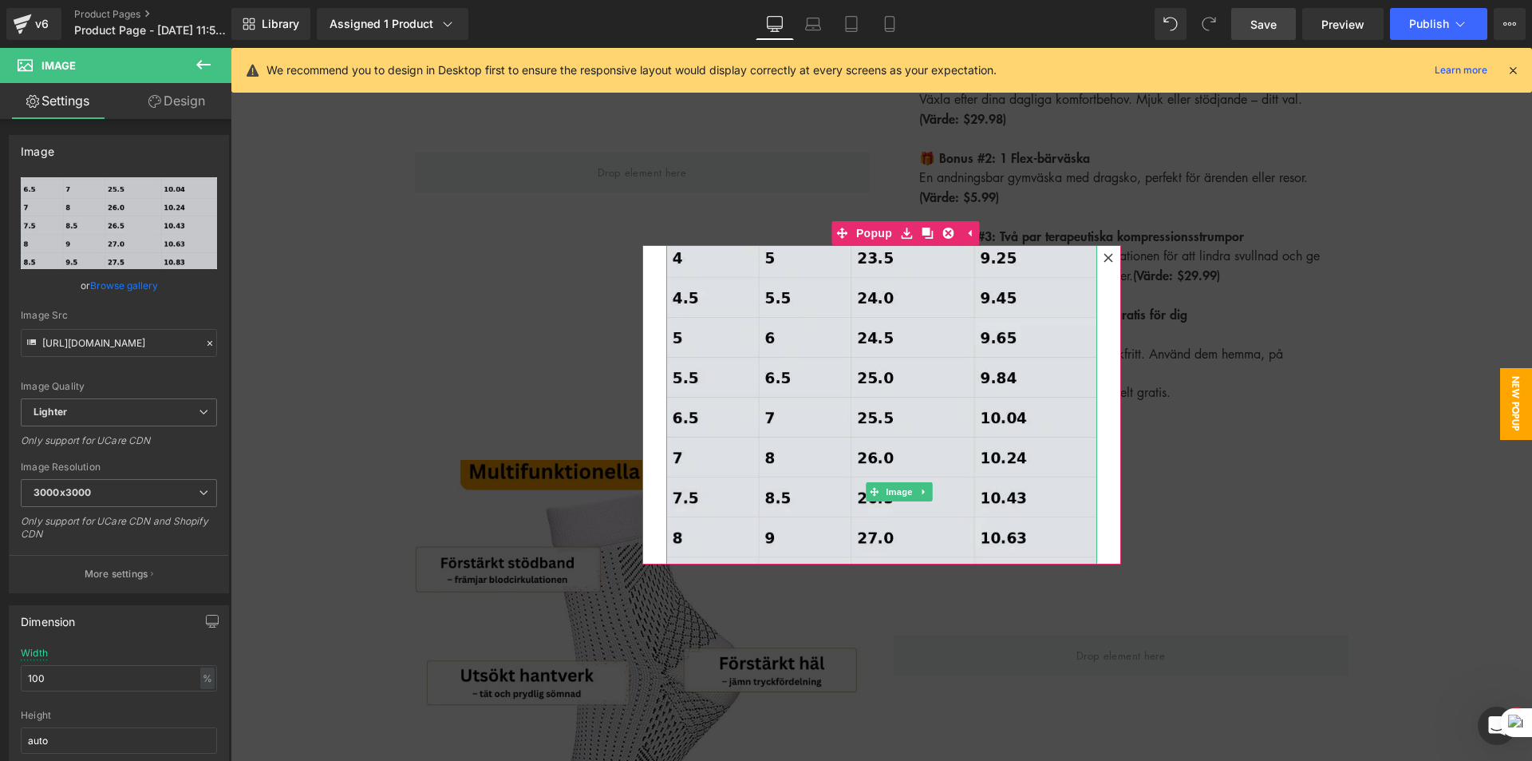
scroll to position [0, 0]
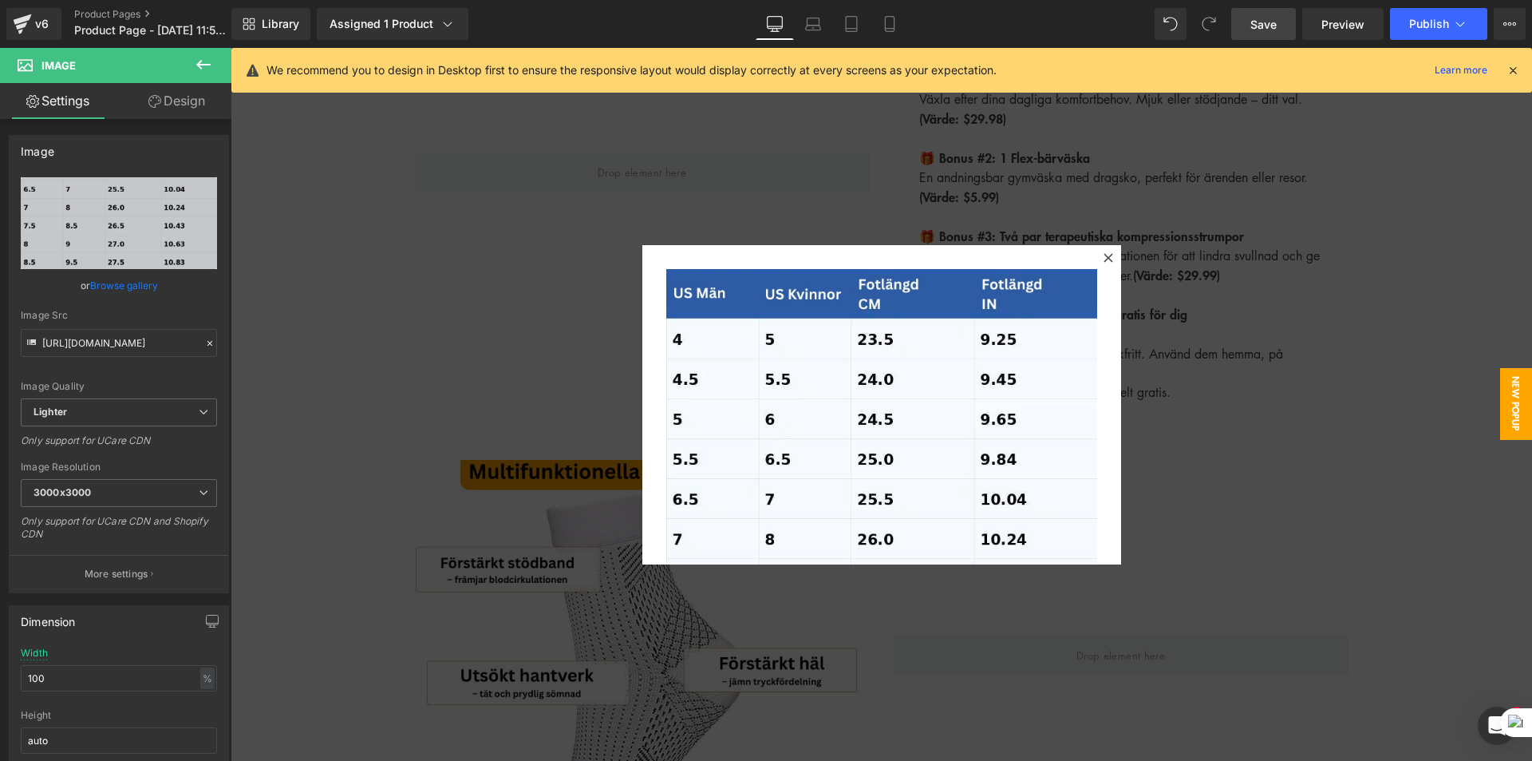
click at [1264, 23] on span "Save" at bounding box center [1264, 24] width 26 height 17
drag, startPoint x: 875, startPoint y: 24, endPoint x: 252, endPoint y: 410, distance: 732.6
click at [875, 24] on icon at bounding box center [872, 24] width 16 height 16
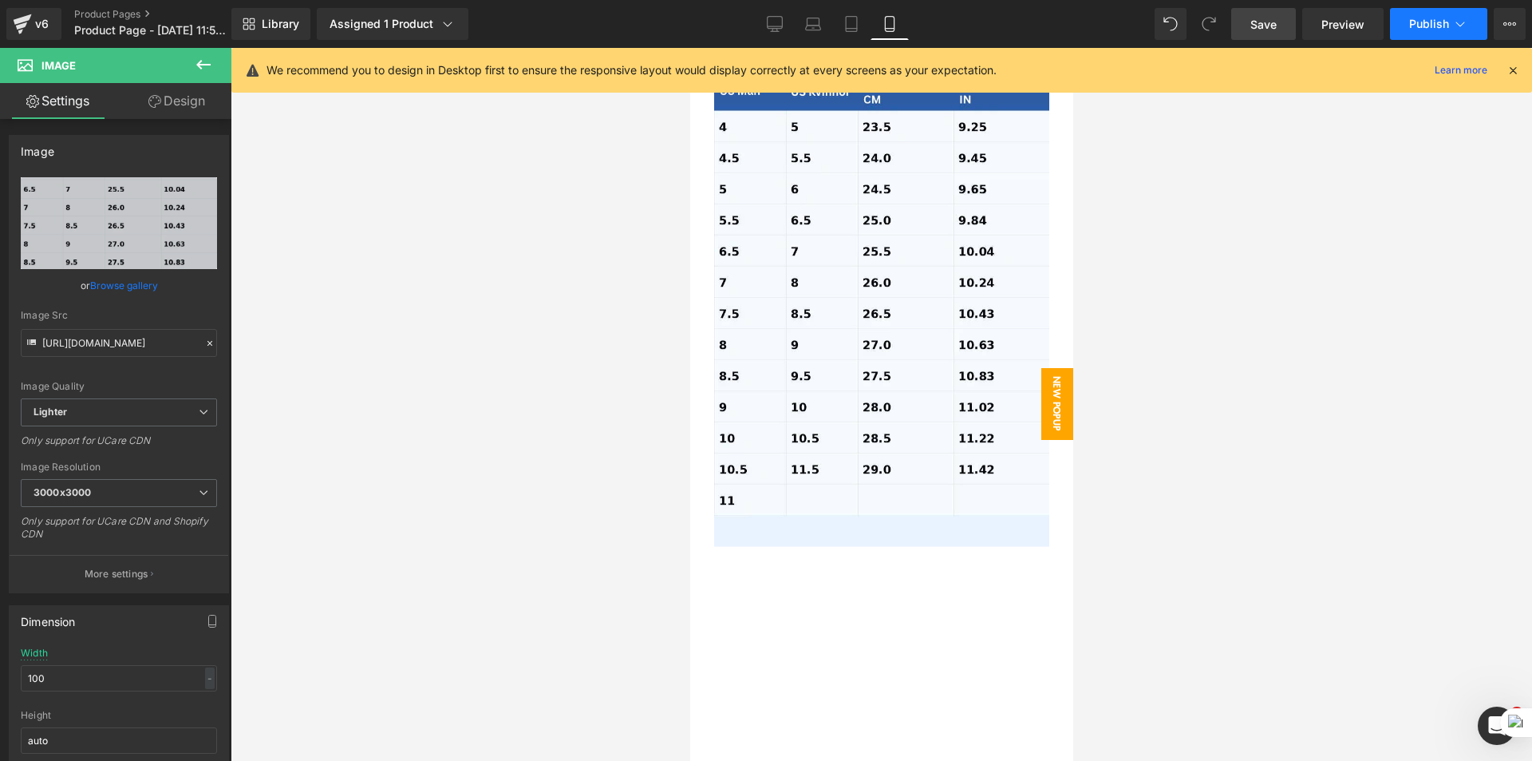
click at [1422, 22] on span "Publish" at bounding box center [1429, 24] width 40 height 13
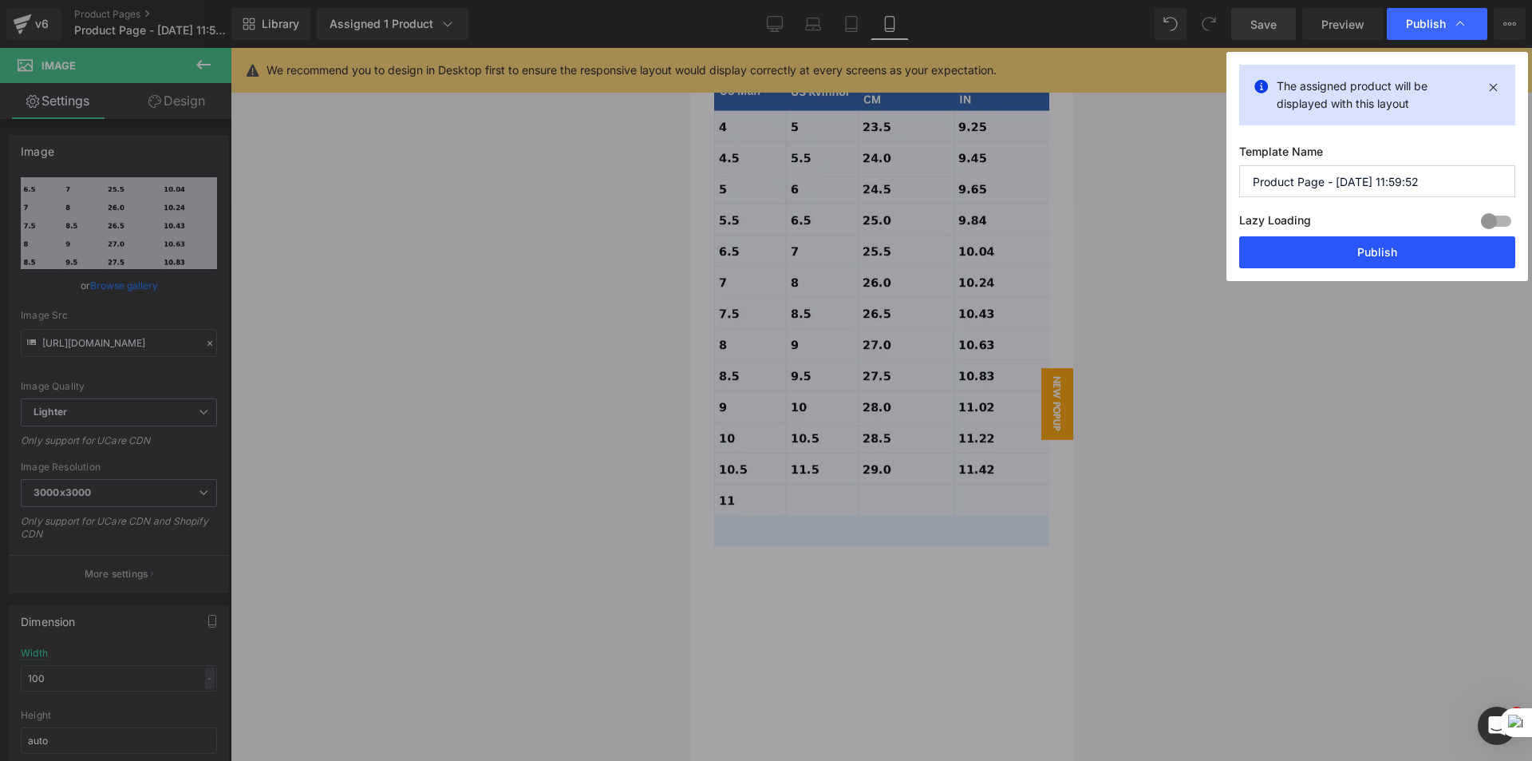
click at [1342, 251] on button "Publish" at bounding box center [1377, 252] width 276 height 32
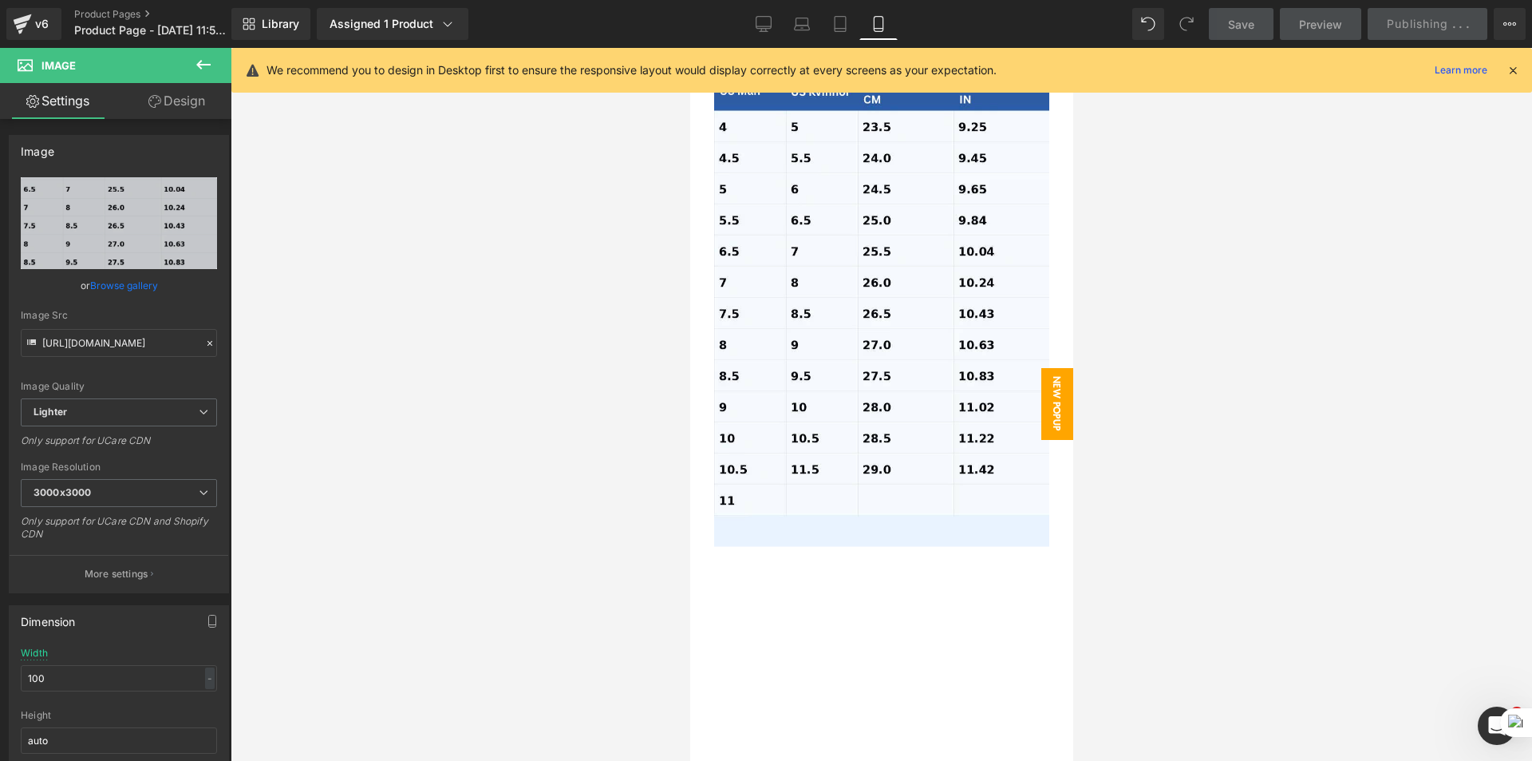
click at [1159, 291] on div at bounding box center [882, 404] width 1302 height 713
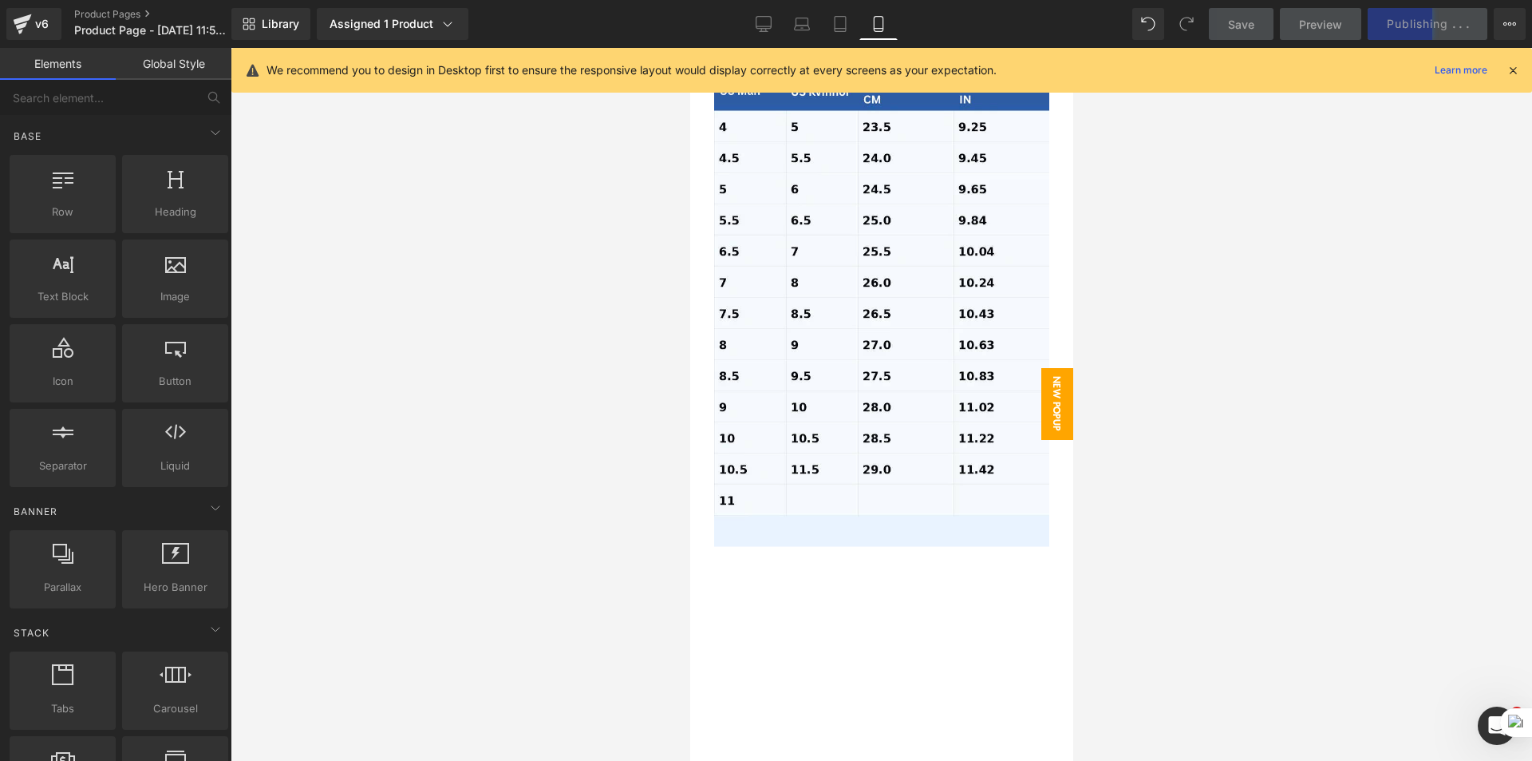
click at [1046, 407] on span "New Popup" at bounding box center [1057, 404] width 32 height 72
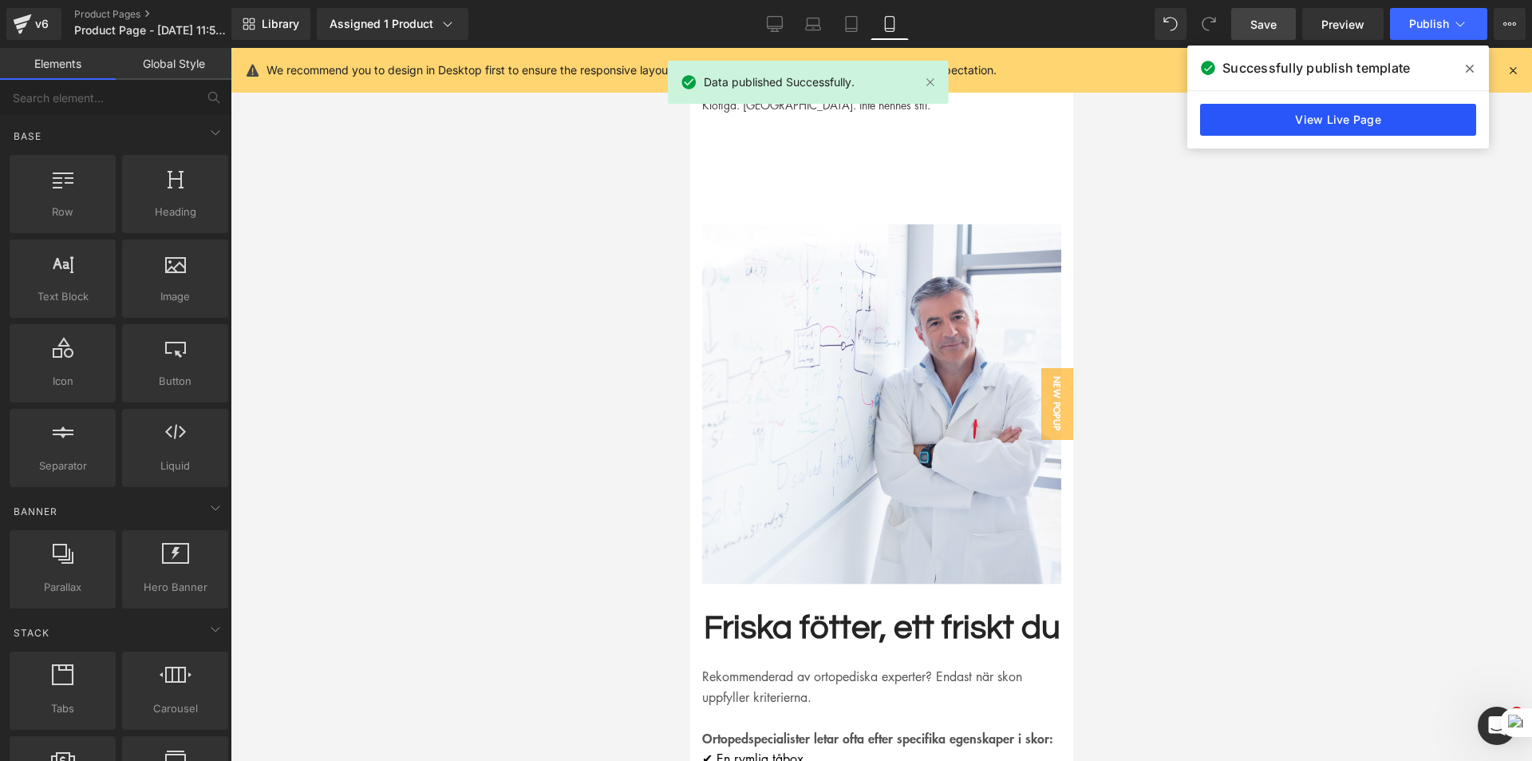
scroll to position [4070, 0]
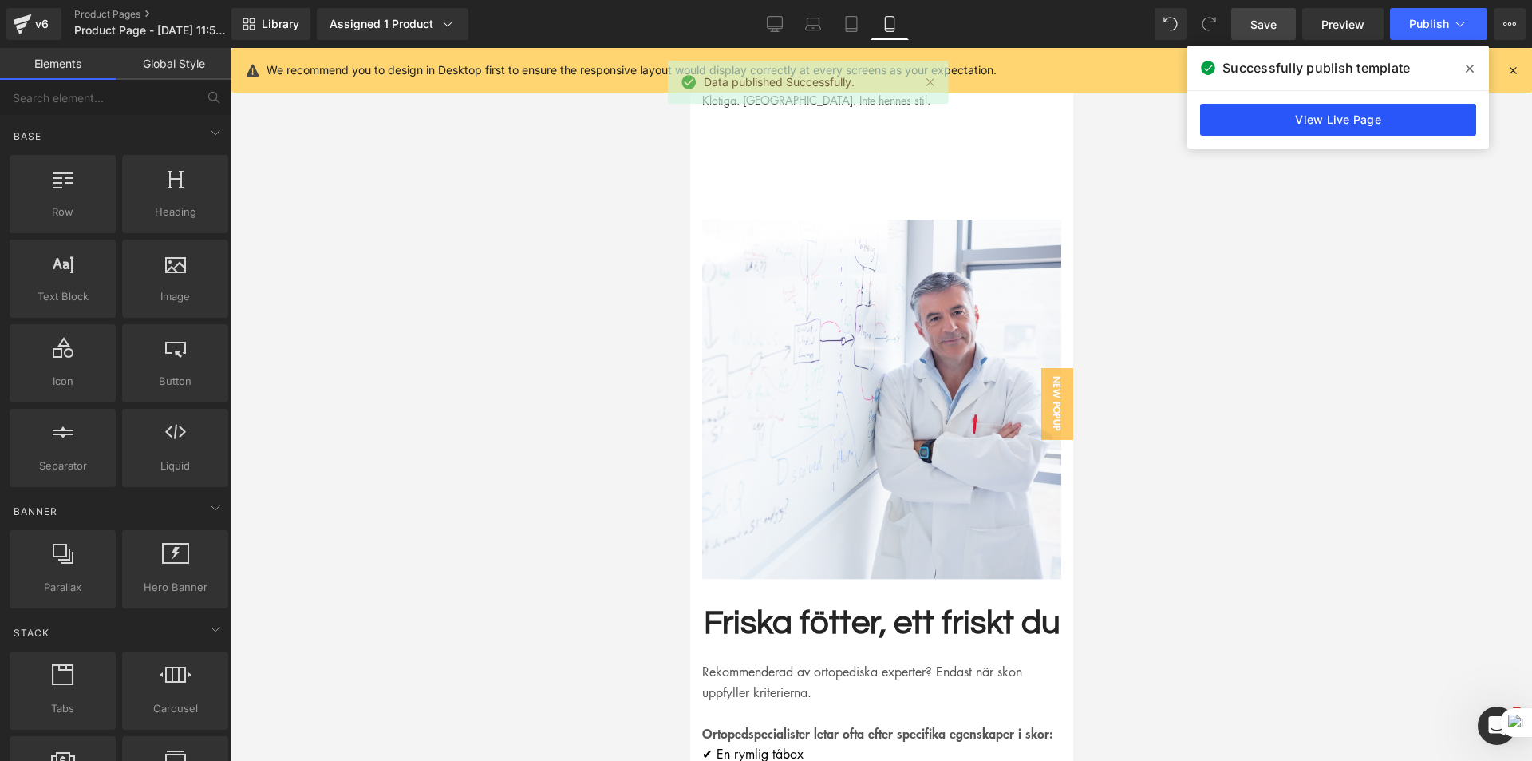
click at [1271, 111] on link "View Live Page" at bounding box center [1338, 120] width 276 height 32
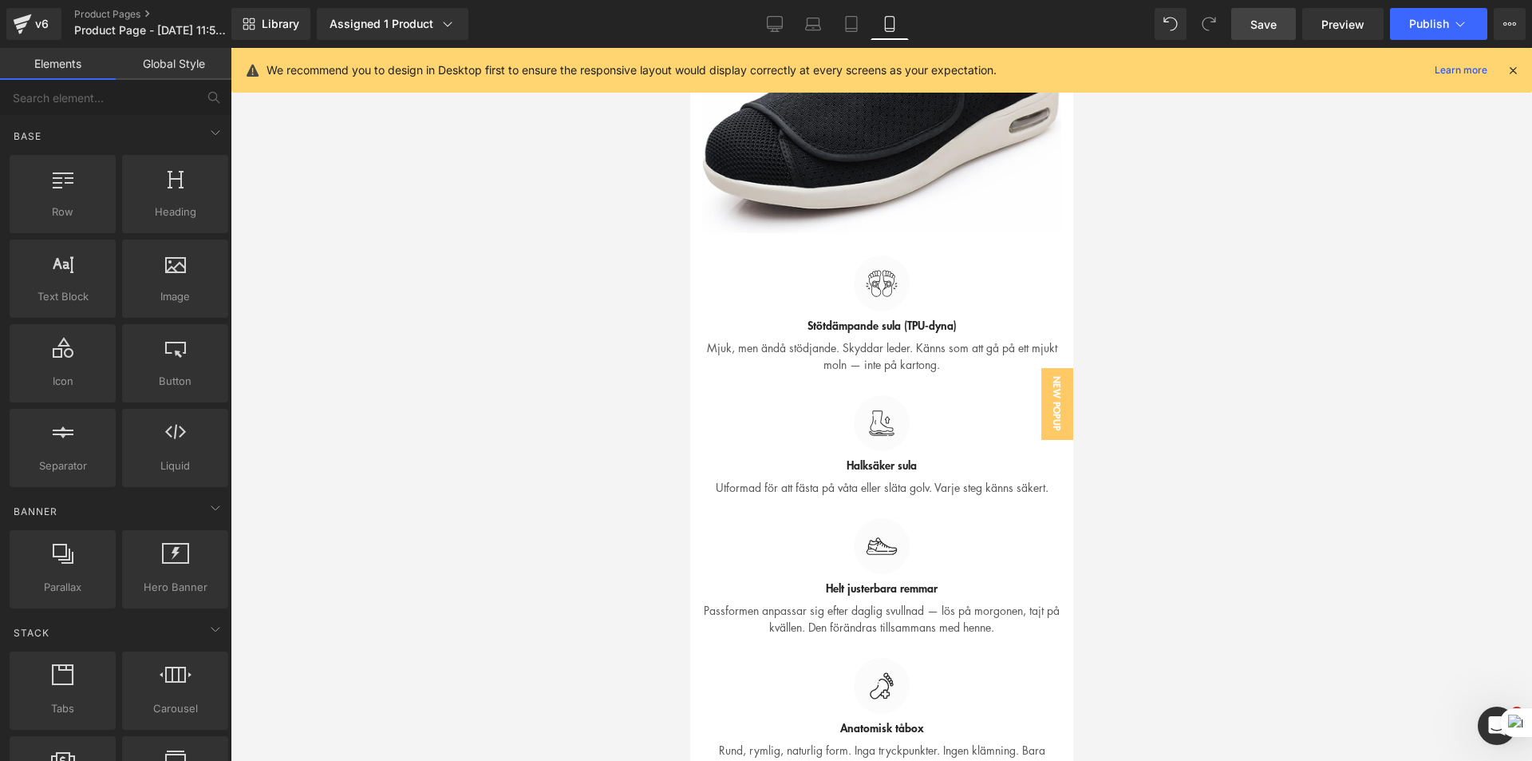
scroll to position [5347, 0]
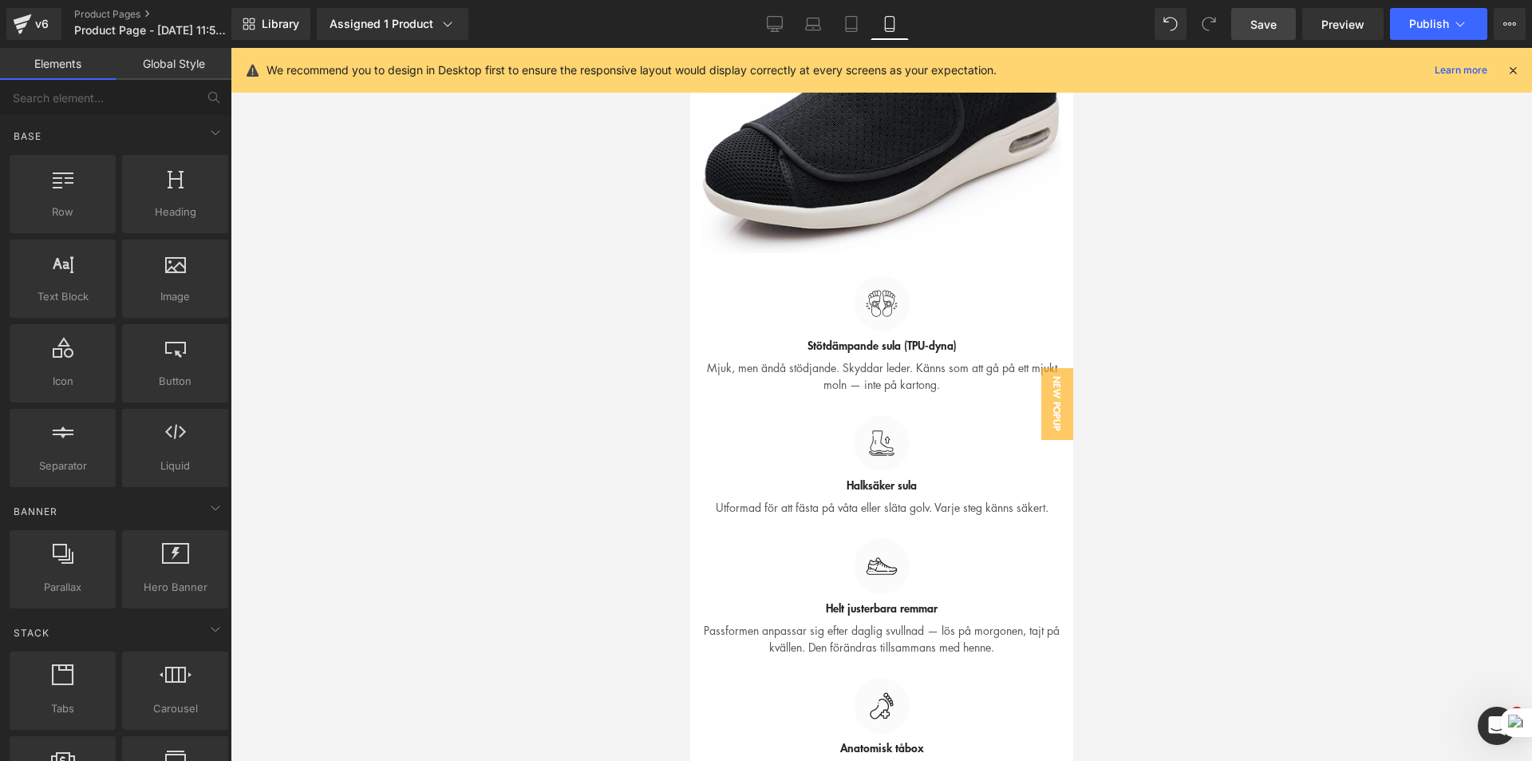
drag, startPoint x: 762, startPoint y: 23, endPoint x: 795, endPoint y: 62, distance: 51.0
click at [764, 23] on link "Desktop" at bounding box center [775, 24] width 38 height 32
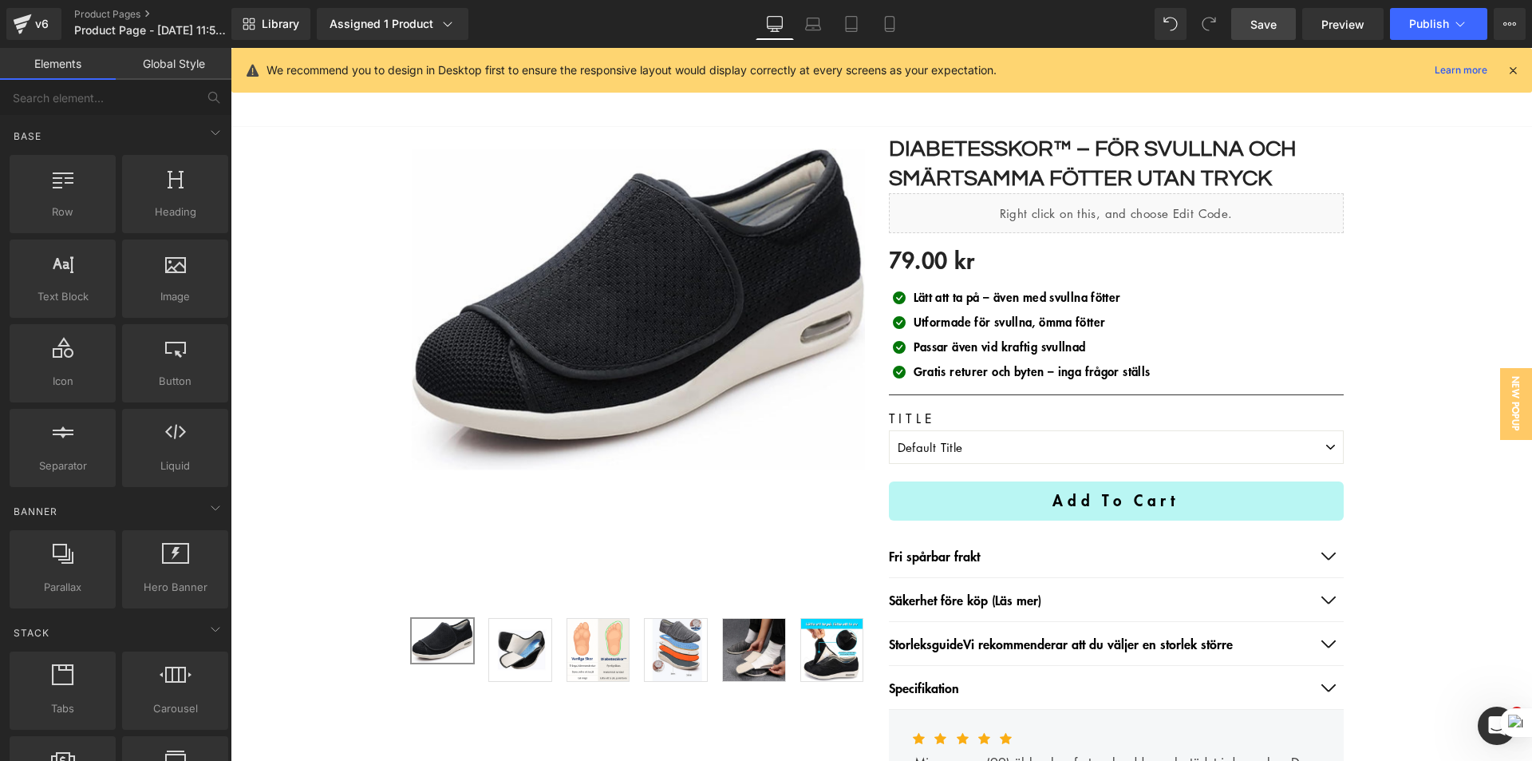
scroll to position [0, 0]
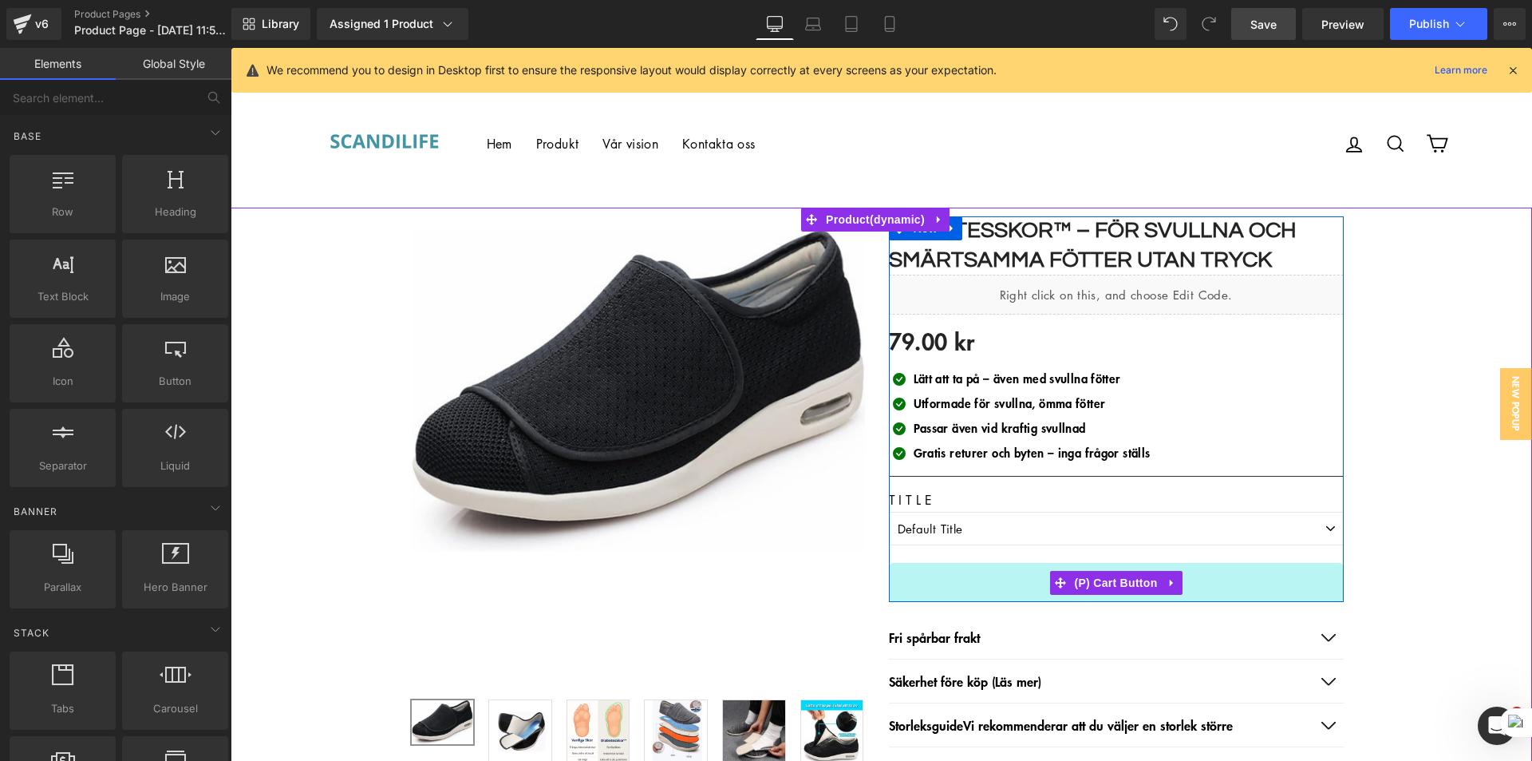
click at [1033, 579] on button "Add to cart" at bounding box center [1116, 582] width 455 height 39
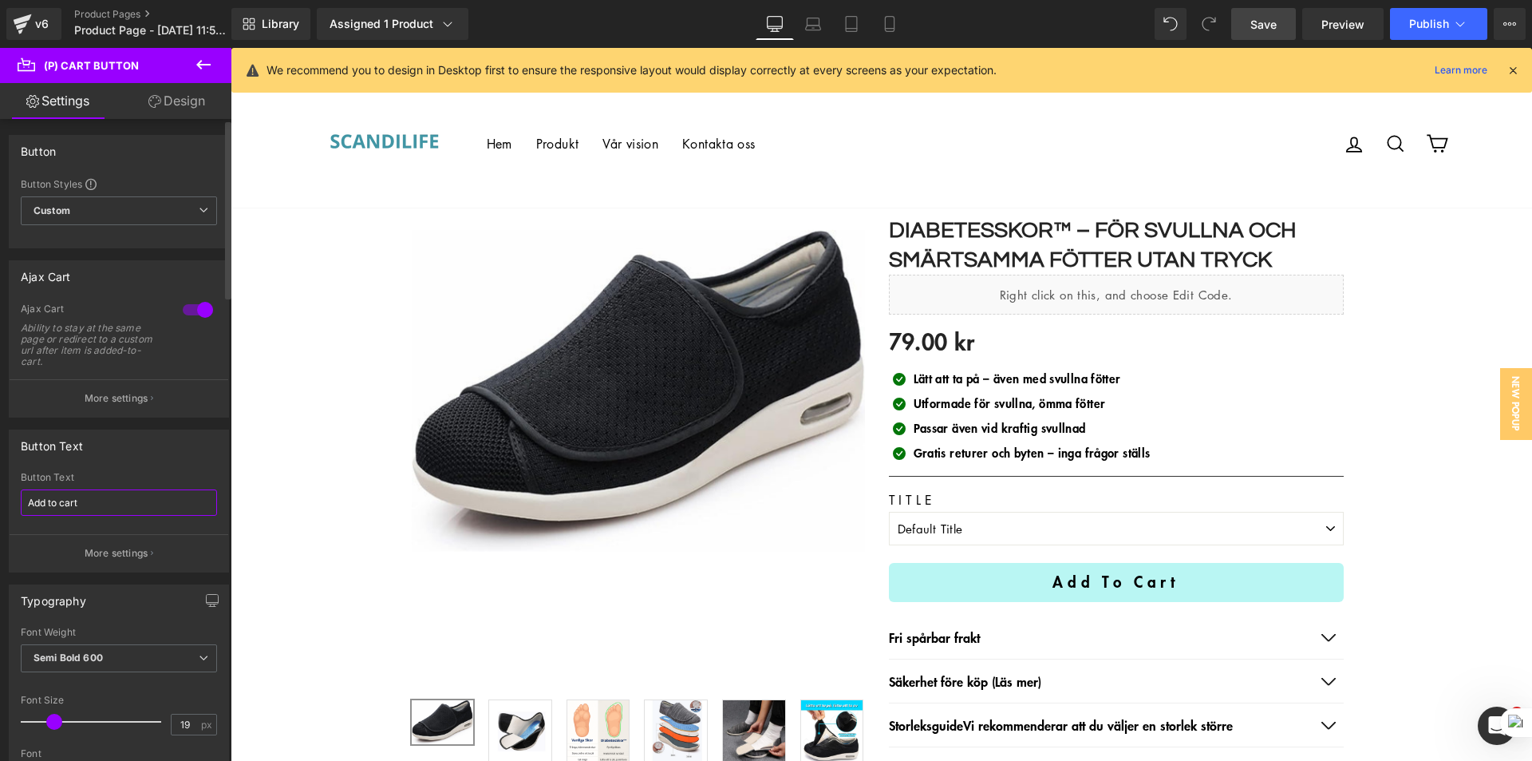
click at [107, 507] on input "Add to cart" at bounding box center [119, 502] width 196 height 26
paste input "Lägg i varukorg"
type input "Lägg i varukorg"
click at [1267, 27] on span "Save" at bounding box center [1264, 24] width 26 height 17
click at [1413, 21] on span "Publish" at bounding box center [1429, 24] width 40 height 13
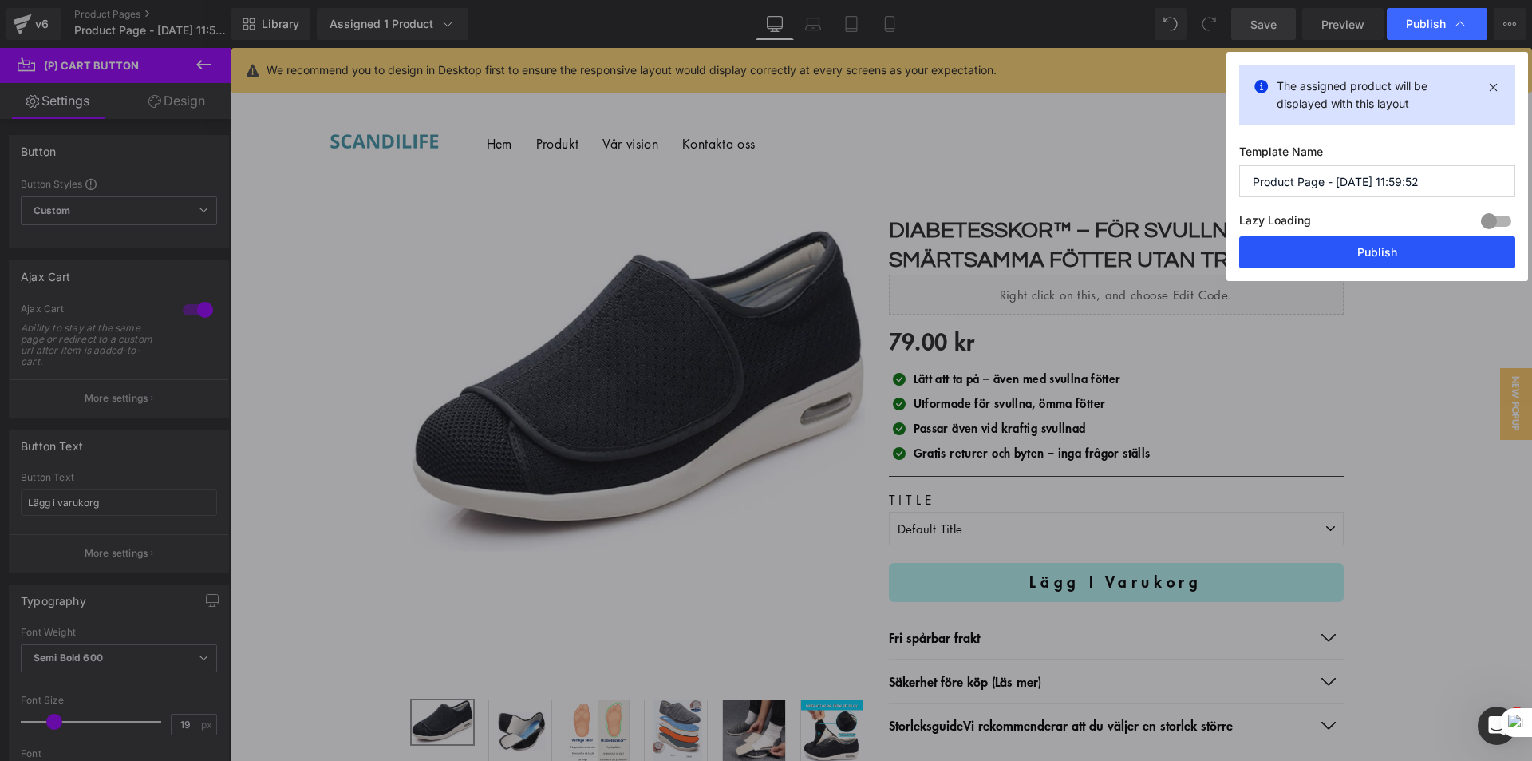
click at [1357, 253] on button "Publish" at bounding box center [1377, 252] width 276 height 32
click at [882, 30] on icon at bounding box center [890, 24] width 16 height 16
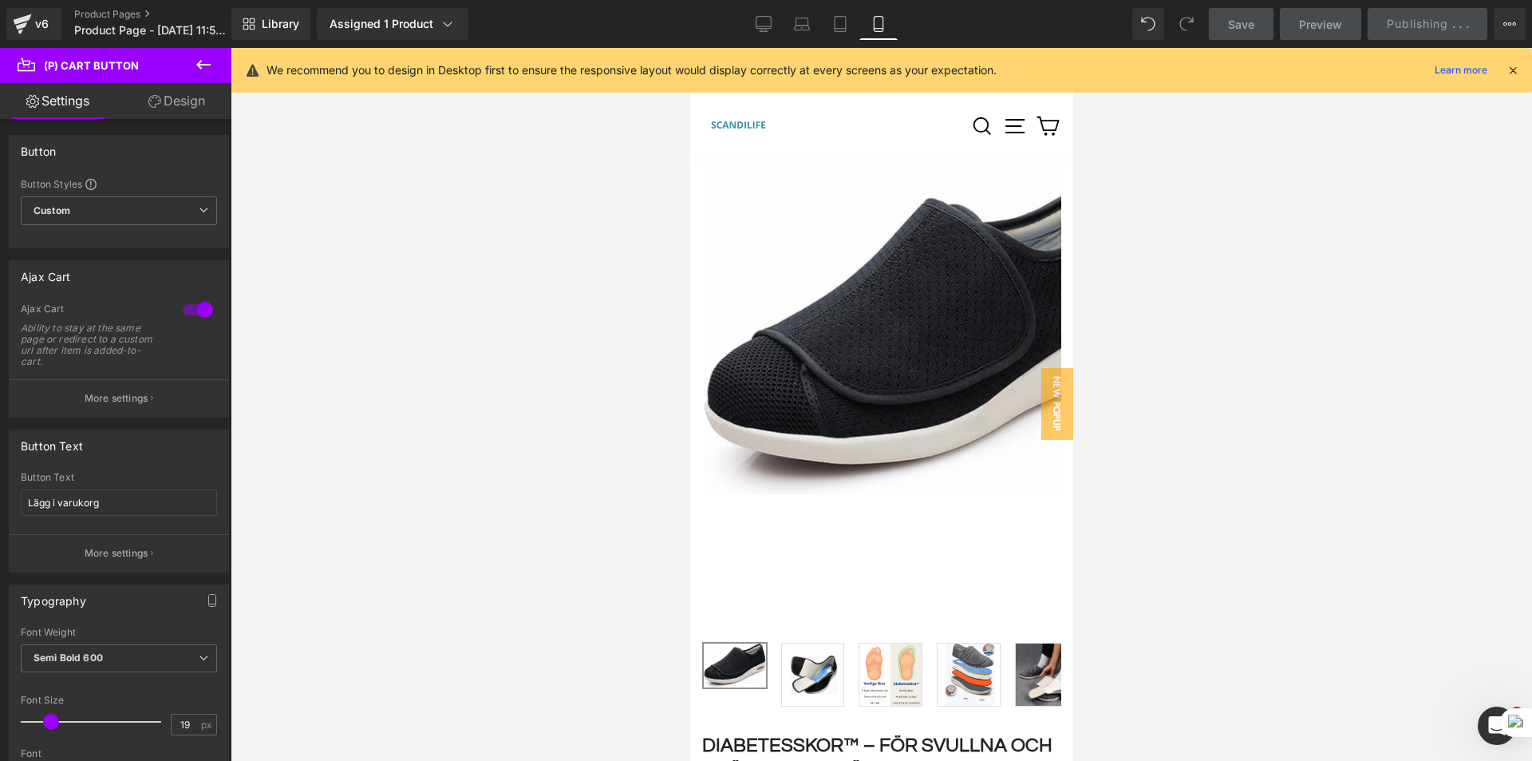
scroll to position [543, 0]
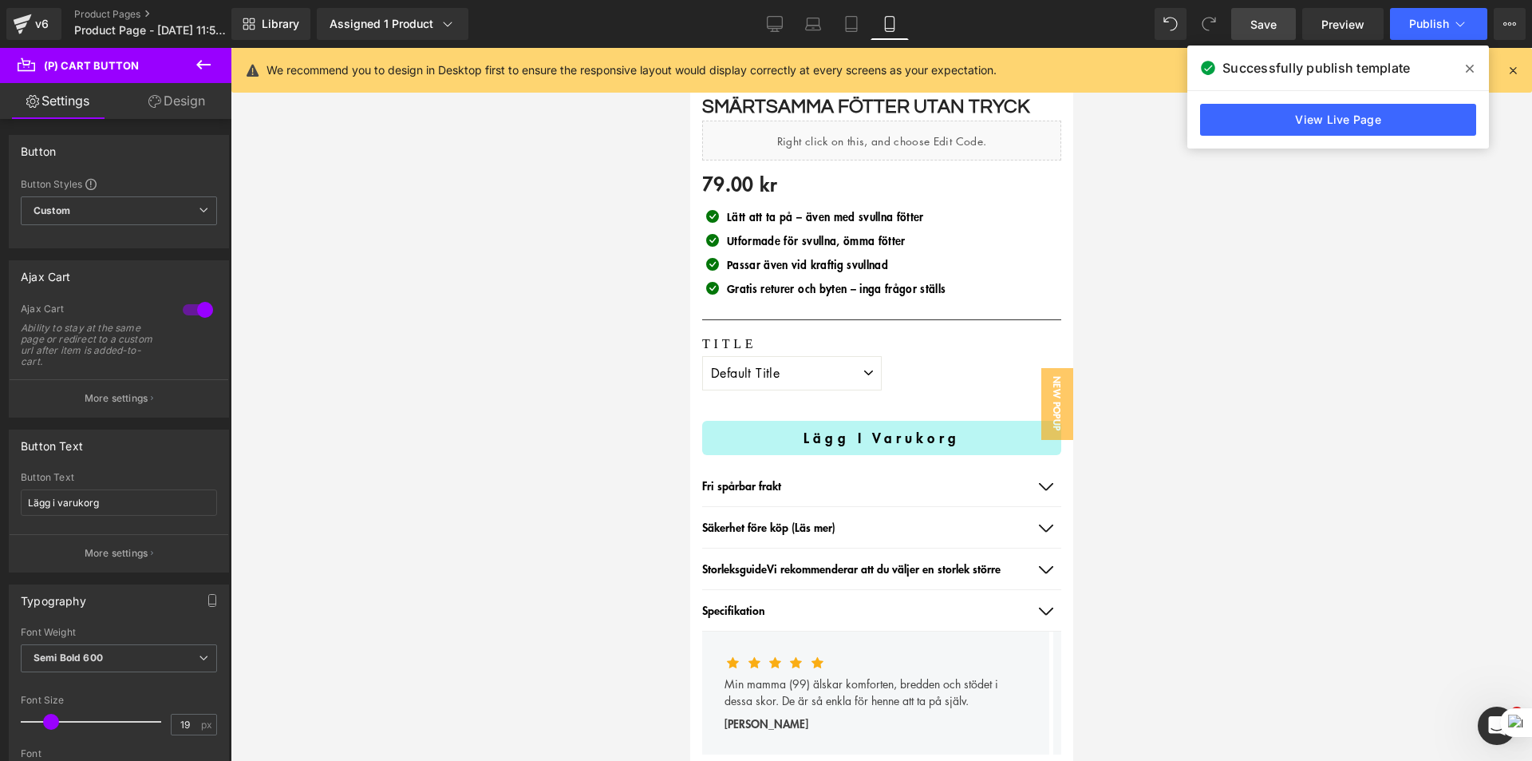
click at [1287, 304] on div at bounding box center [882, 404] width 1302 height 713
